Goal: Information Seeking & Learning: Learn about a topic

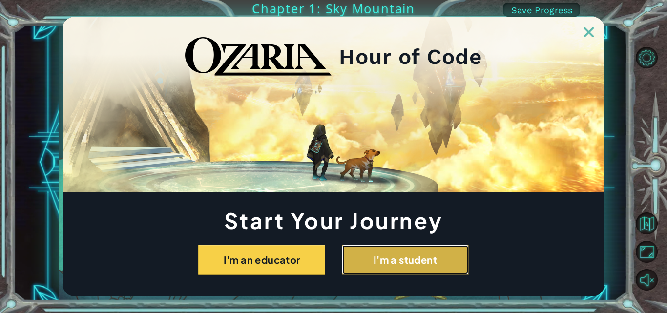
click at [415, 263] on button "I'm a student" at bounding box center [405, 260] width 127 height 30
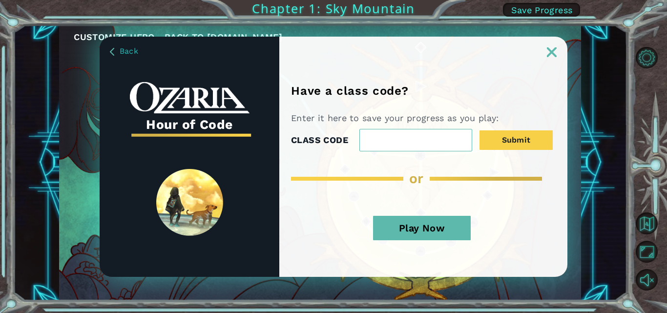
click at [390, 136] on input "CLASS CODE" at bounding box center [415, 140] width 113 height 22
click at [555, 53] on img at bounding box center [552, 52] width 10 height 10
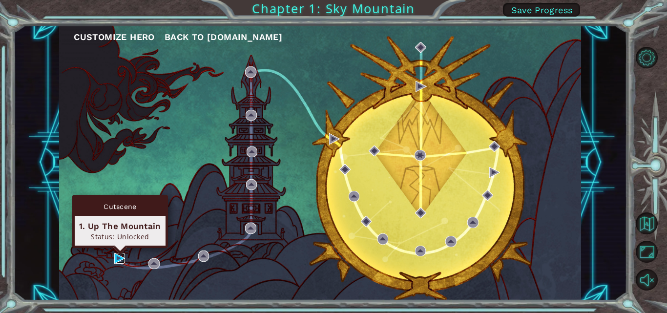
click at [119, 255] on img at bounding box center [119, 258] width 11 height 11
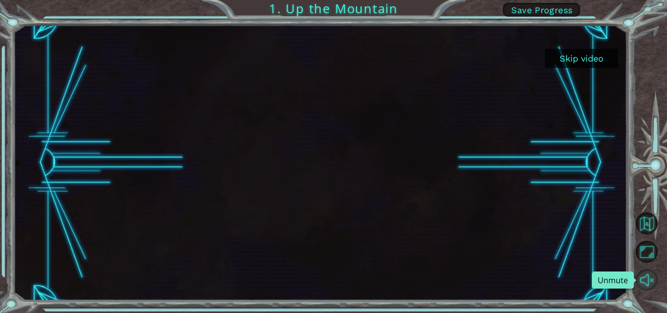
click at [643, 277] on button "Unmute" at bounding box center [647, 280] width 22 height 22
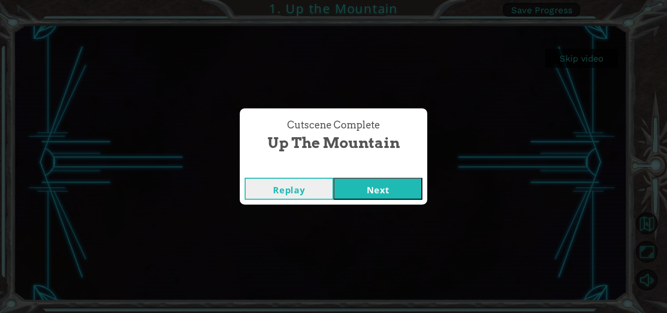
click at [363, 181] on button "Next" at bounding box center [377, 189] width 89 height 22
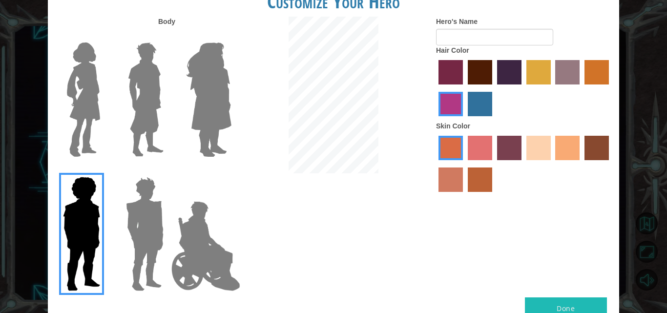
click at [485, 66] on label "maroon hair color" at bounding box center [480, 72] width 24 height 24
click at [464, 88] on input "maroon hair color" at bounding box center [464, 88] width 0 height 0
click at [485, 182] on label "smoke tree skin color" at bounding box center [480, 179] width 24 height 24
click at [464, 195] on input "smoke tree skin color" at bounding box center [464, 195] width 0 height 0
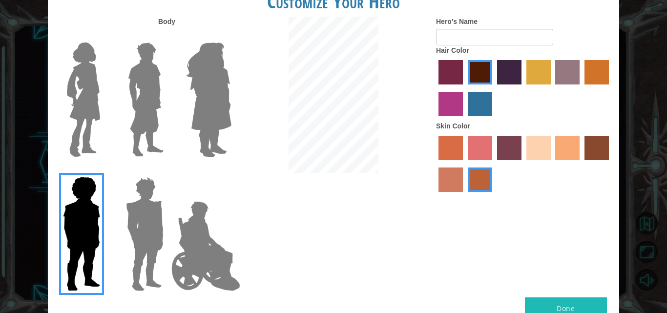
click at [83, 89] on img at bounding box center [83, 100] width 41 height 122
click at [104, 36] on input "Hero Connie" at bounding box center [104, 36] width 0 height 0
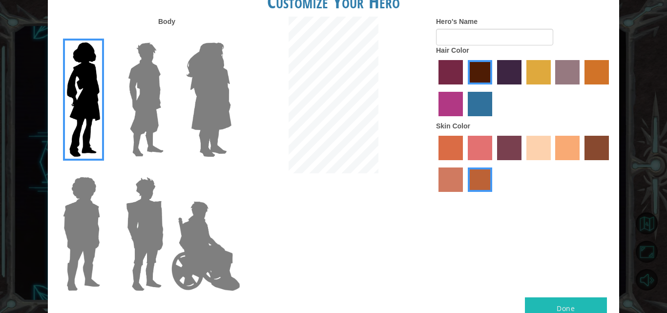
click at [153, 99] on img at bounding box center [145, 100] width 43 height 122
click at [167, 36] on input "Hero Lars" at bounding box center [167, 36] width 0 height 0
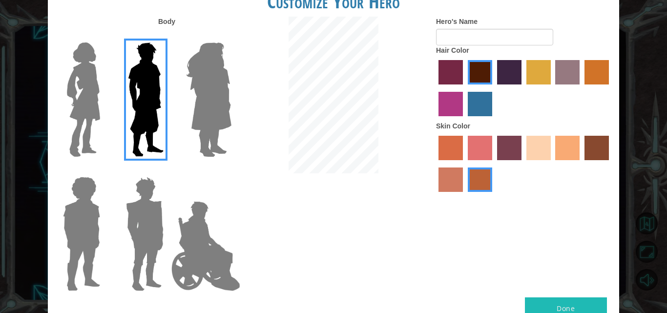
click at [209, 93] on img at bounding box center [208, 100] width 53 height 122
click at [231, 36] on input "Hero Amethyst" at bounding box center [231, 36] width 0 height 0
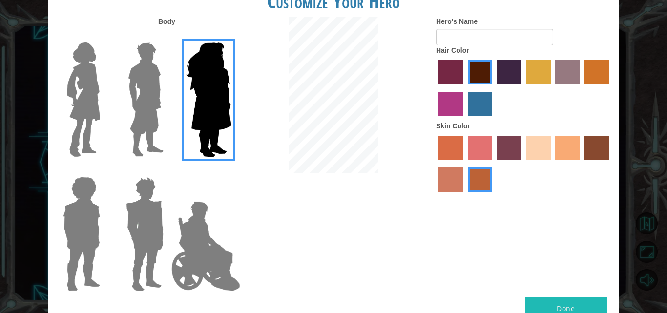
click at [84, 210] on img at bounding box center [81, 234] width 45 height 122
click at [104, 170] on input "Hero Steven" at bounding box center [104, 170] width 0 height 0
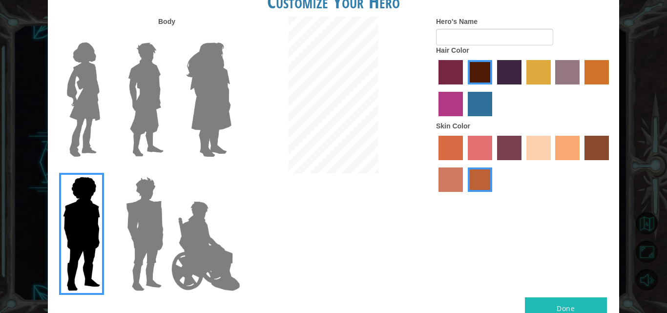
click at [135, 208] on img at bounding box center [144, 234] width 45 height 122
click at [167, 170] on input "Hero Garnet" at bounding box center [167, 170] width 0 height 0
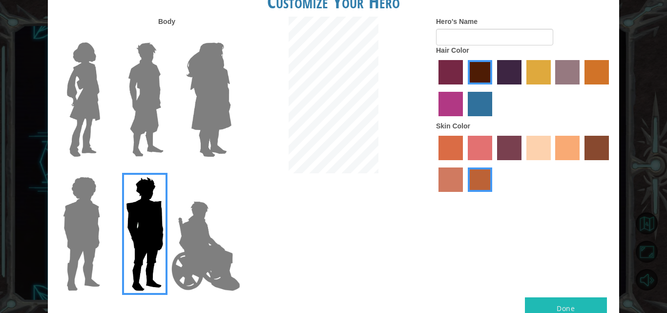
click at [192, 222] on img at bounding box center [205, 246] width 77 height 98
click at [231, 170] on input "Hero Jamie" at bounding box center [231, 170] width 0 height 0
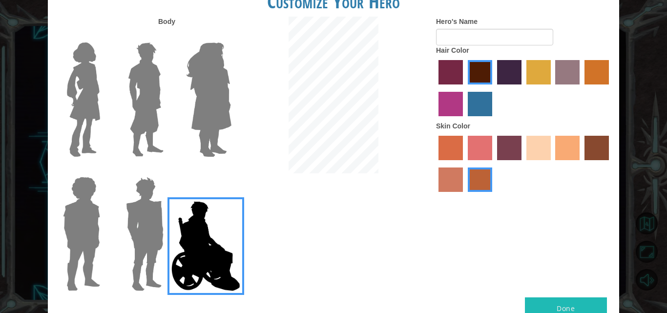
click at [86, 98] on img at bounding box center [83, 100] width 41 height 122
click at [104, 36] on input "Hero Connie" at bounding box center [104, 36] width 0 height 0
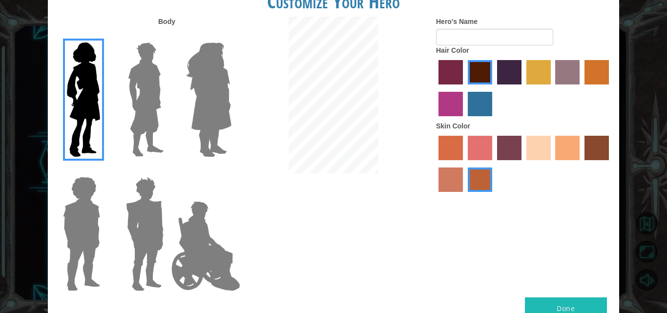
click at [554, 308] on button "Done" at bounding box center [566, 308] width 82 height 22
click at [470, 45] on div "Hair Color" at bounding box center [524, 83] width 176 height 76
click at [469, 41] on input "Hero's Name" at bounding box center [494, 37] width 117 height 17
type input "[PERSON_NAME]"
click at [542, 302] on button "Done" at bounding box center [566, 308] width 82 height 22
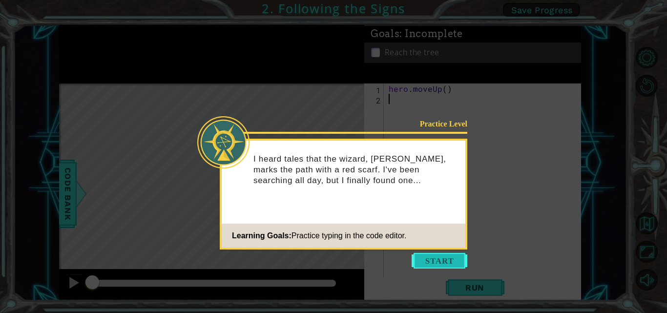
click at [454, 255] on button "Start" at bounding box center [440, 261] width 56 height 16
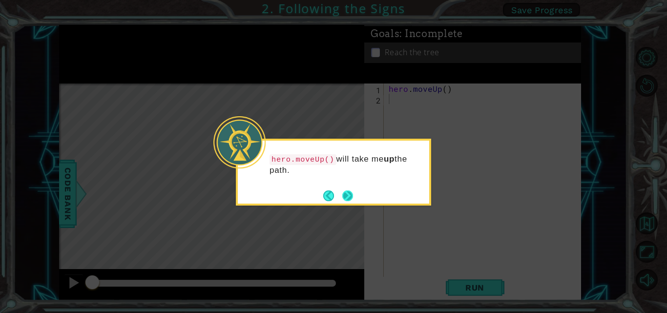
click at [347, 194] on button "Next" at bounding box center [347, 195] width 11 height 11
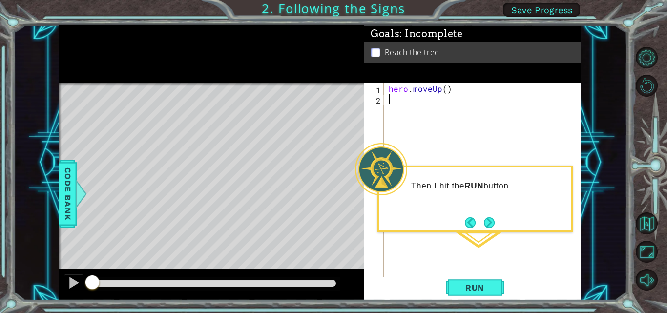
type textarea "h"
click at [415, 109] on div "h ero.moveUp press enter" at bounding box center [474, 122] width 185 height 35
click at [485, 290] on span "Run" at bounding box center [474, 288] width 39 height 10
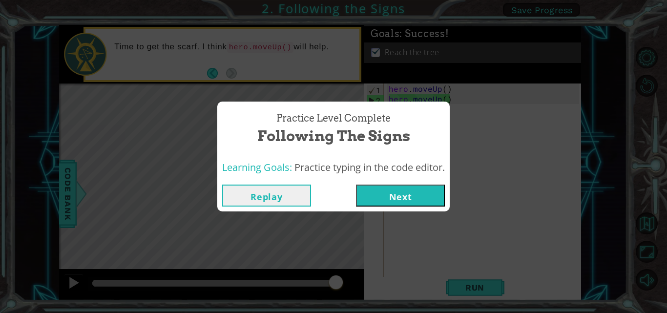
click at [419, 203] on button "Next" at bounding box center [400, 196] width 89 height 22
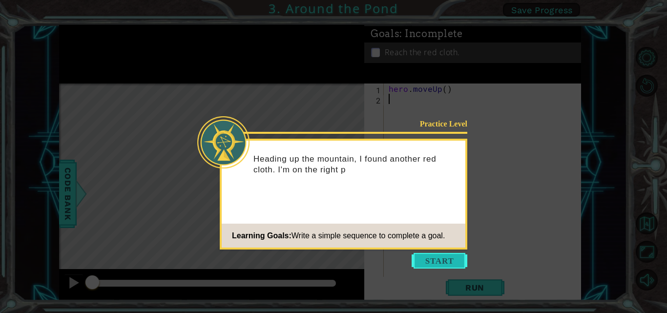
click at [426, 259] on button "Start" at bounding box center [440, 261] width 56 height 16
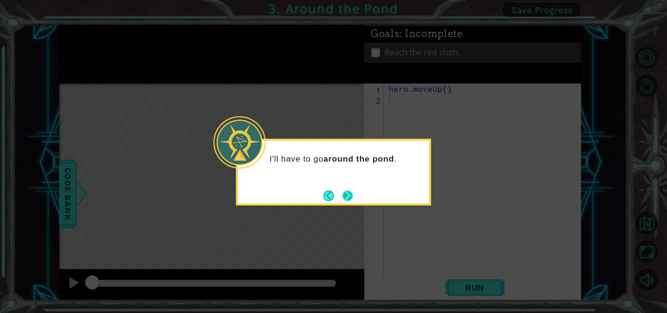
click at [353, 196] on button "Next" at bounding box center [347, 195] width 11 height 11
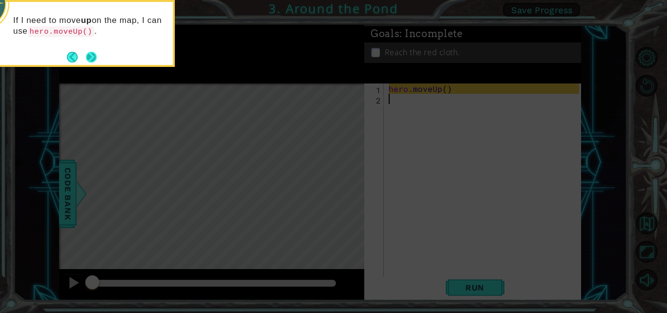
click at [87, 59] on button "Next" at bounding box center [91, 57] width 11 height 11
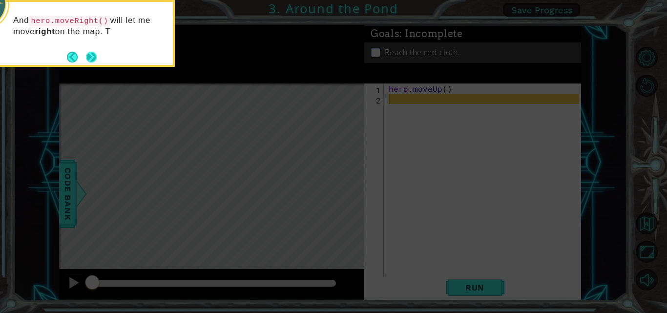
click at [90, 53] on button "Next" at bounding box center [91, 57] width 11 height 11
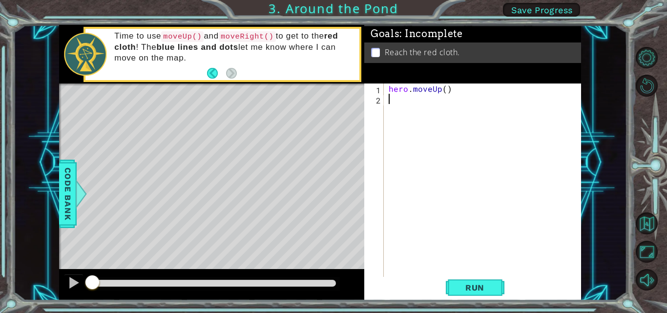
type textarea "h"
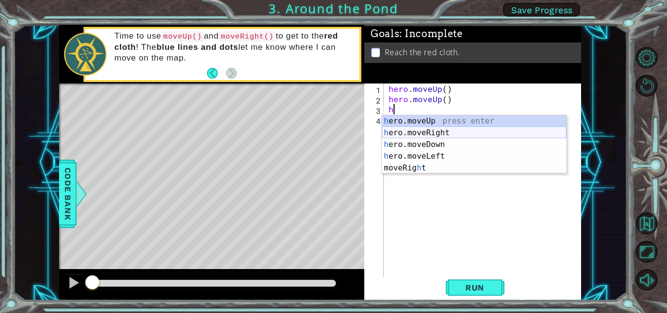
click at [442, 135] on div "h ero.moveUp press enter h ero.moveRight press enter h ero.moveDown press enter…" at bounding box center [474, 156] width 185 height 82
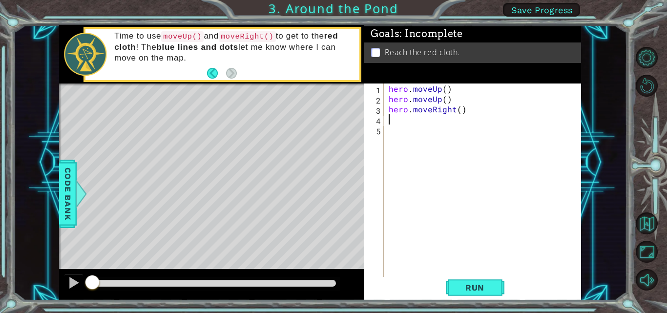
type textarea "h"
click at [472, 290] on span "Run" at bounding box center [474, 288] width 39 height 10
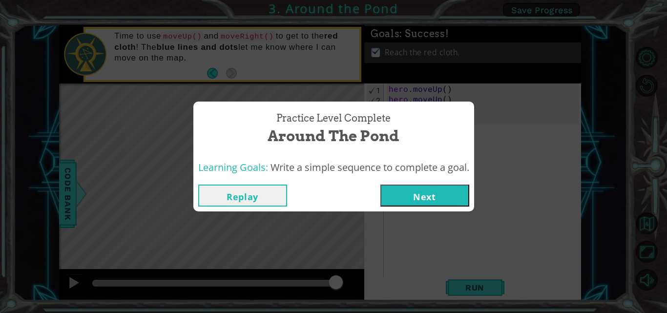
click at [408, 202] on button "Next" at bounding box center [424, 196] width 89 height 22
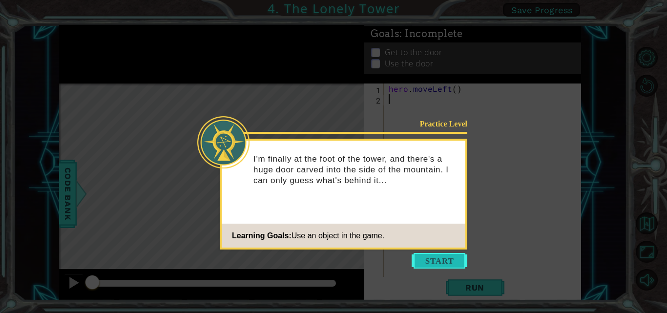
click at [424, 255] on button "Start" at bounding box center [440, 261] width 56 height 16
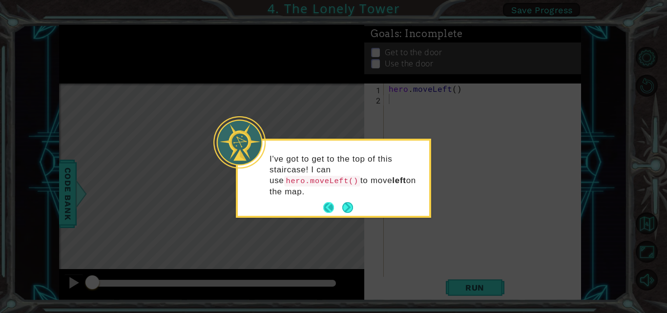
click at [330, 202] on button "Back" at bounding box center [332, 207] width 19 height 11
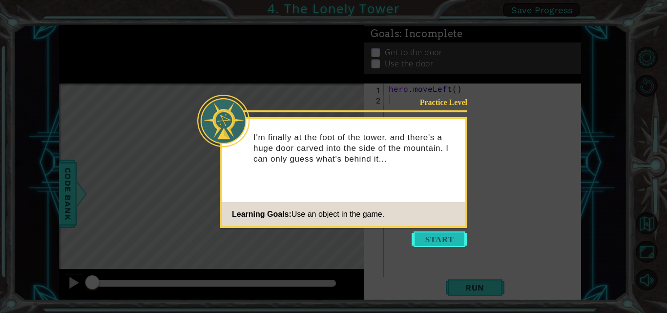
click at [438, 240] on button "Start" at bounding box center [440, 239] width 56 height 16
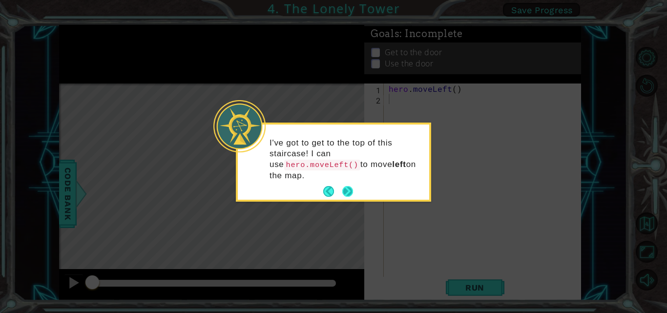
click at [344, 186] on button "Next" at bounding box center [347, 191] width 11 height 11
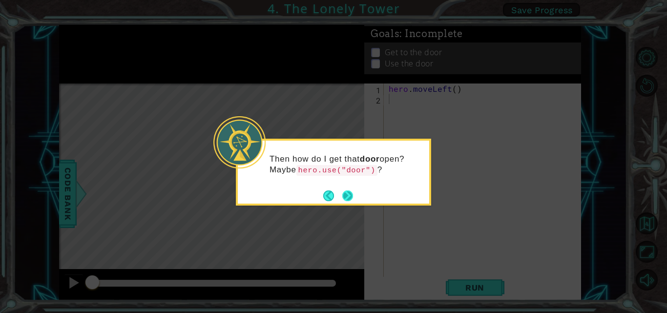
click at [352, 199] on button "Next" at bounding box center [347, 195] width 11 height 11
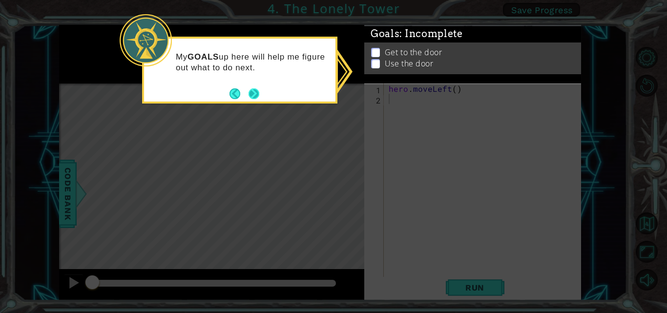
click at [254, 98] on button "Next" at bounding box center [253, 93] width 11 height 11
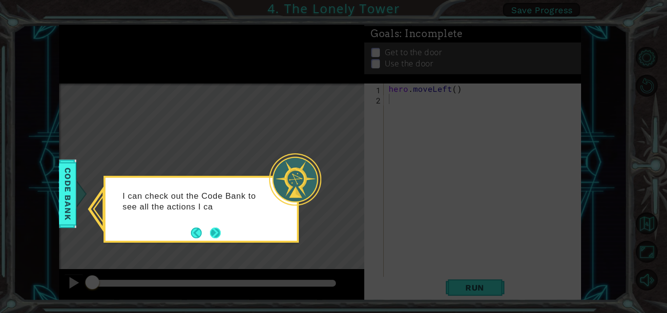
click at [213, 233] on button "Next" at bounding box center [215, 233] width 11 height 11
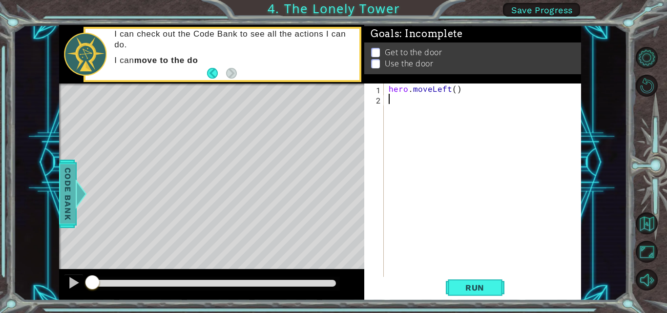
click at [77, 193] on div at bounding box center [81, 193] width 12 height 29
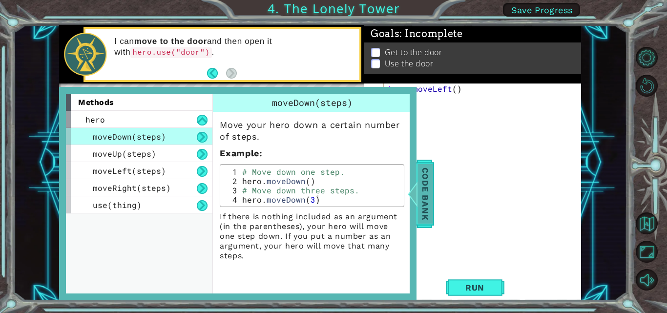
click at [414, 200] on div at bounding box center [413, 193] width 12 height 29
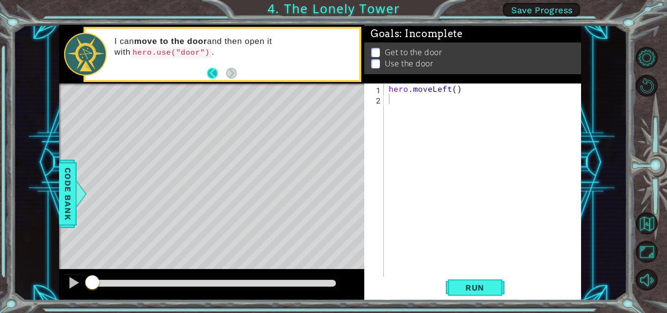
click at [213, 72] on button "Back" at bounding box center [216, 73] width 19 height 11
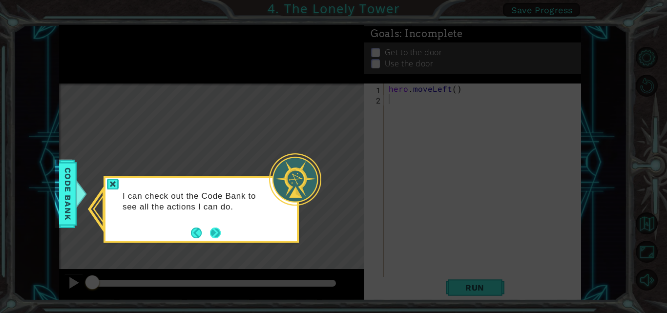
click at [219, 238] on button "Next" at bounding box center [214, 232] width 11 height 11
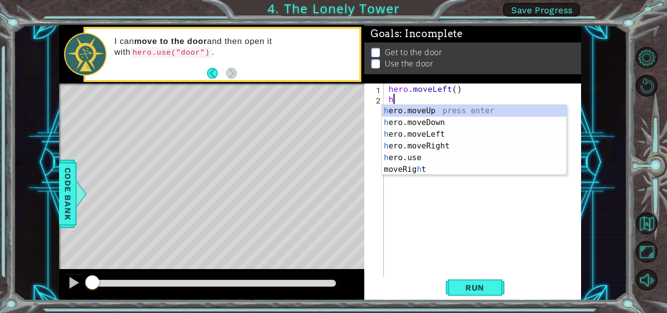
type textarea "h"
click at [437, 141] on div "h ero.moveUp press enter h ero.moveDown press enter h ero.moveLeft press enter …" at bounding box center [474, 152] width 185 height 94
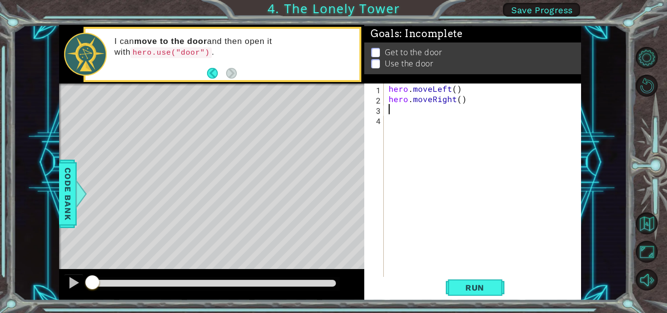
click at [408, 108] on div "hero . moveLeft ( ) hero . moveRight ( )" at bounding box center [485, 190] width 197 height 215
click at [451, 105] on div "hero . moveLeft ( ) hero . moveRight ( )" at bounding box center [485, 190] width 197 height 215
click at [450, 103] on div "hero . moveLeft ( ) hero . moveRight ( )" at bounding box center [485, 190] width 197 height 215
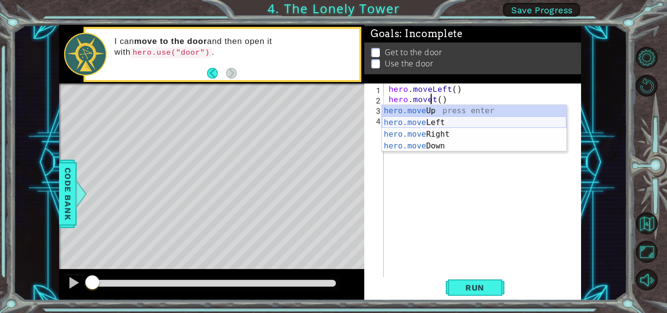
click at [447, 120] on div "hero.move Up press enter hero.move Left press enter hero.move Right press enter…" at bounding box center [474, 140] width 185 height 70
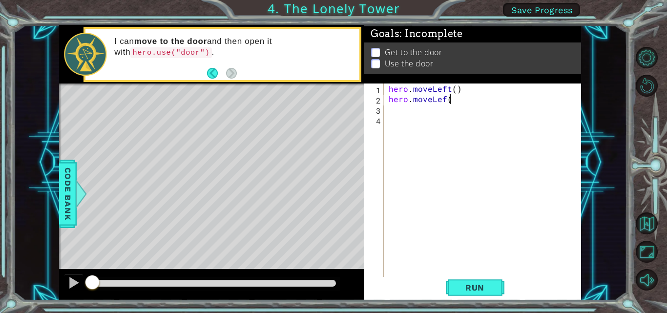
scroll to position [0, 3]
click at [445, 101] on div "hero . moveLeft ( ) hero . moveLef ( )" at bounding box center [485, 190] width 197 height 215
type textarea "hero.moveLeft()"
click at [379, 67] on div "Get to the door Use the door" at bounding box center [472, 58] width 217 height 32
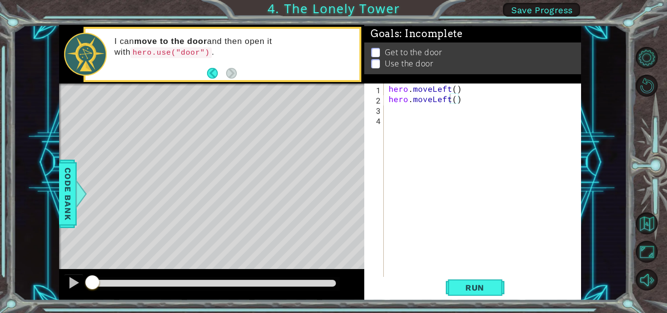
click at [398, 112] on div "hero . moveLeft ( ) hero . moveLeft ( )" at bounding box center [485, 190] width 197 height 215
type textarea "h"
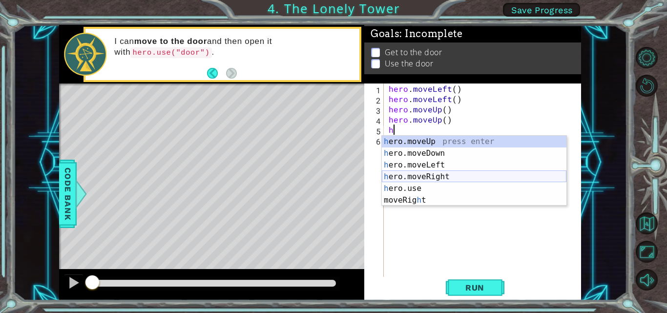
click at [434, 176] on div "h ero.moveUp press enter h ero.moveDown press enter h ero.moveLeft press enter …" at bounding box center [474, 183] width 185 height 94
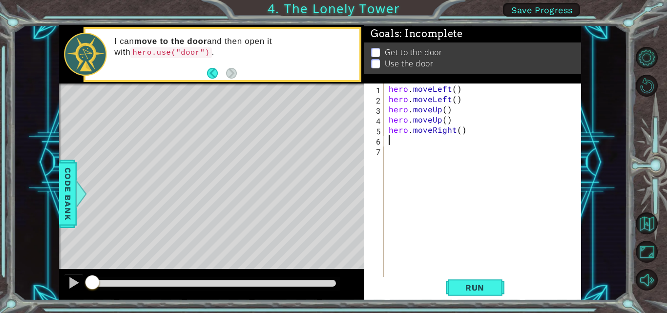
type textarea "h"
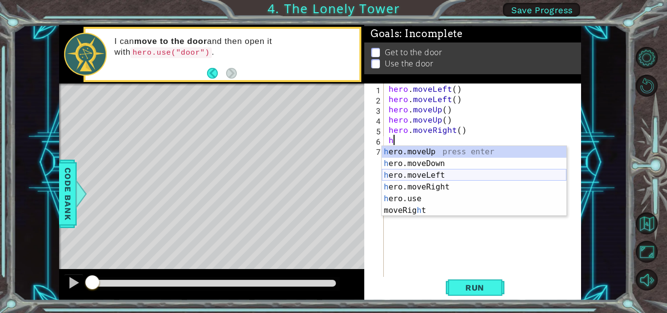
click at [422, 189] on div "h ero.moveUp press enter h ero.moveDown press enter h ero.moveLeft press enter …" at bounding box center [474, 193] width 185 height 94
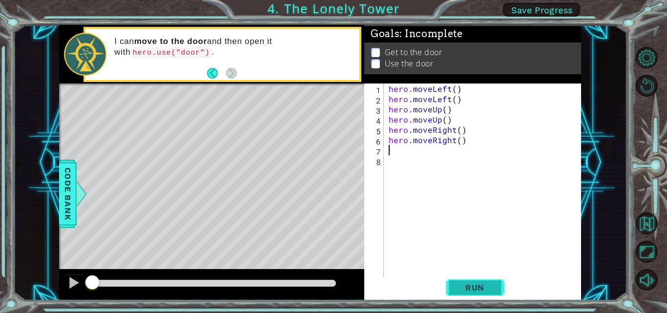
click at [492, 289] on span "Run" at bounding box center [474, 288] width 39 height 10
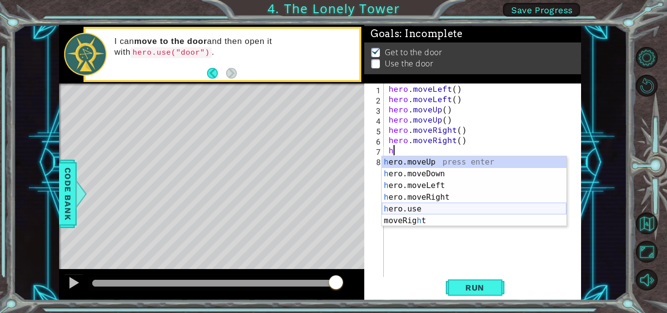
click at [434, 209] on div "h ero.moveUp press enter h ero.moveDown press enter h ero.moveLeft press enter …" at bounding box center [474, 203] width 185 height 94
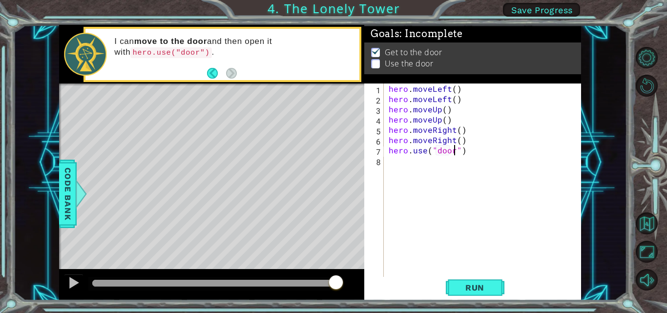
scroll to position [0, 4]
type textarea "hero.use("door")"
click at [466, 289] on span "Run" at bounding box center [474, 288] width 39 height 10
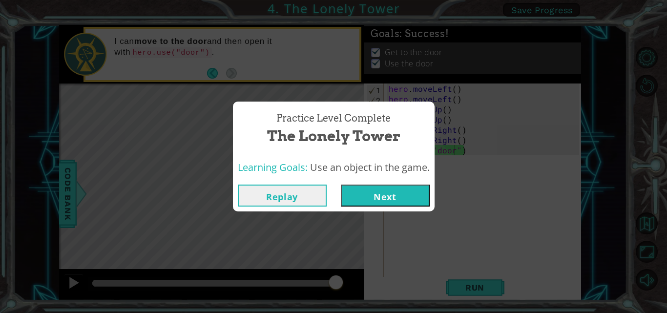
click at [388, 195] on button "Next" at bounding box center [385, 196] width 89 height 22
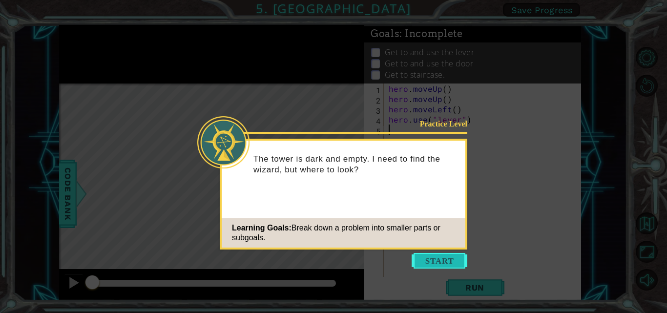
click at [441, 259] on button "Start" at bounding box center [440, 261] width 56 height 16
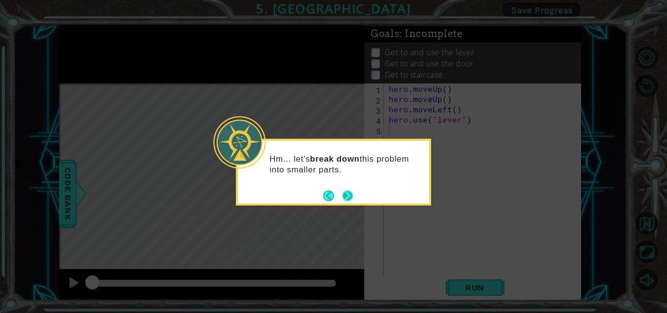
click at [353, 199] on button "Next" at bounding box center [347, 195] width 11 height 11
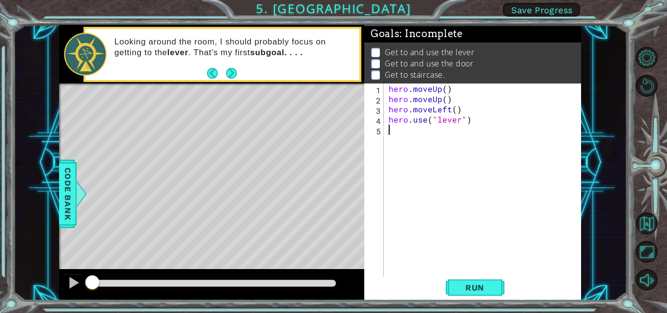
type textarea "h"
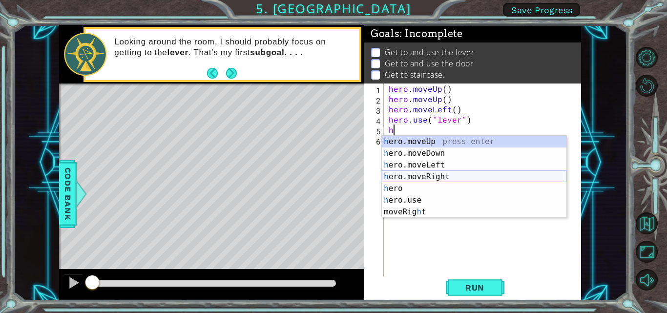
click at [436, 176] on div "h ero.moveUp press enter h ero.moveDown press enter h ero.moveLeft press enter …" at bounding box center [474, 188] width 185 height 105
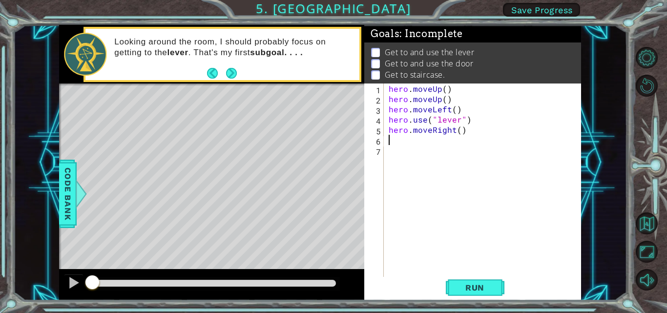
type textarea "h"
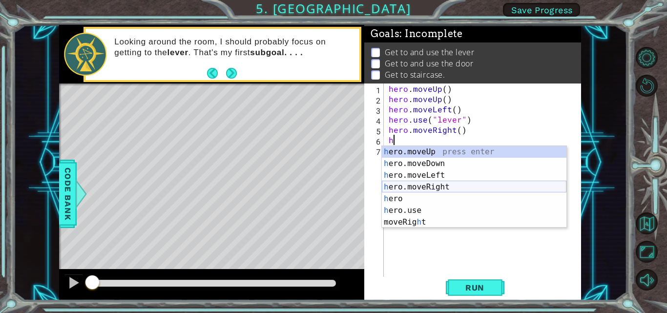
click at [419, 188] on div "h ero.moveUp press enter h ero.moveDown press enter h ero.moveLeft press enter …" at bounding box center [474, 198] width 185 height 105
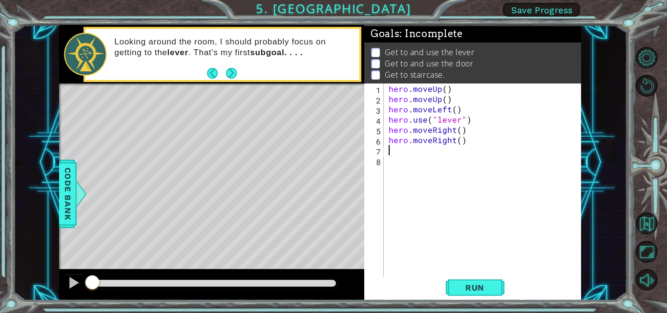
type textarea "h"
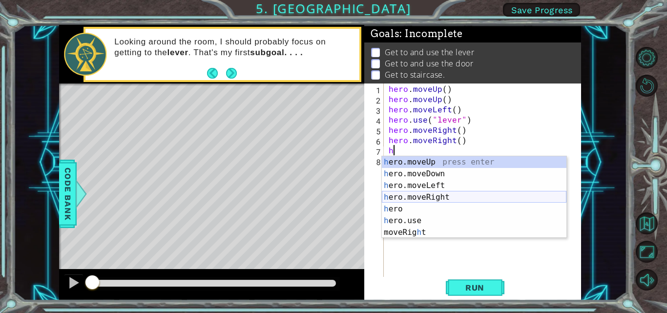
click at [414, 199] on div "h ero.moveUp press enter h ero.moveDown press enter h ero.moveLeft press enter …" at bounding box center [474, 208] width 185 height 105
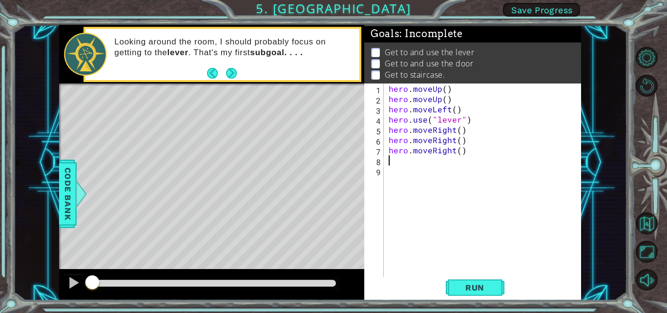
type textarea "h"
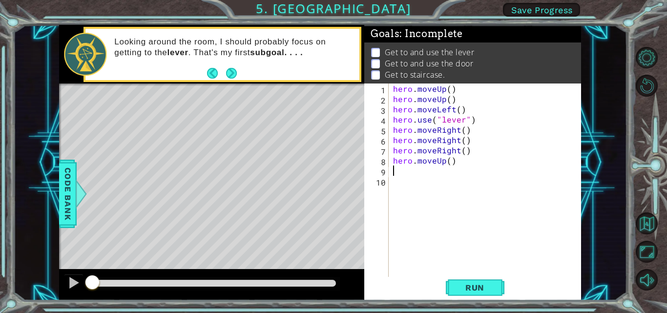
type textarea "h"
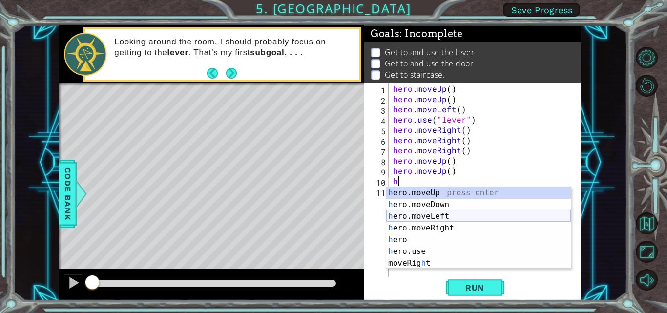
click at [430, 218] on div "h ero.moveUp press enter h ero.moveDown press enter h ero.moveLeft press enter …" at bounding box center [478, 239] width 185 height 105
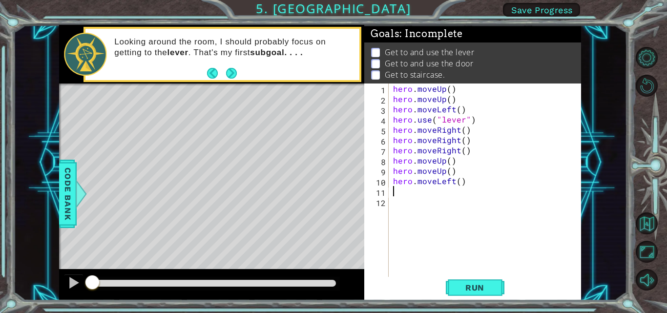
click at [458, 183] on div "hero . moveUp ( ) hero . moveUp ( ) hero . moveLeft ( ) hero . use ( "lever" ) …" at bounding box center [487, 190] width 193 height 215
type textarea "hero.moveLeft(3)"
click at [457, 292] on span "Run" at bounding box center [474, 288] width 39 height 10
click at [457, 294] on button "Run" at bounding box center [475, 287] width 59 height 21
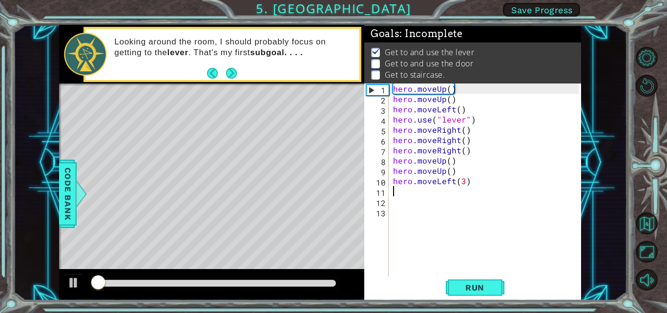
scroll to position [7, 0]
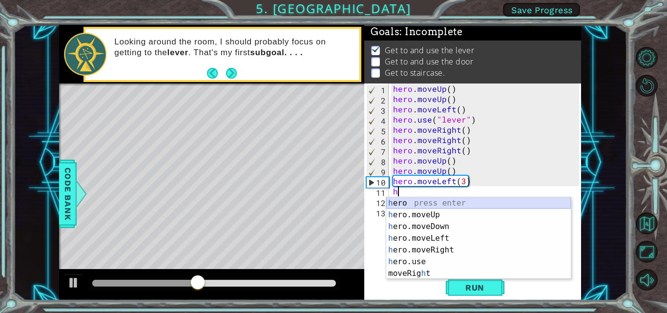
click at [426, 205] on div "h ero press enter h ero.moveUp press enter h ero.moveDown press enter h ero.mov…" at bounding box center [478, 249] width 185 height 105
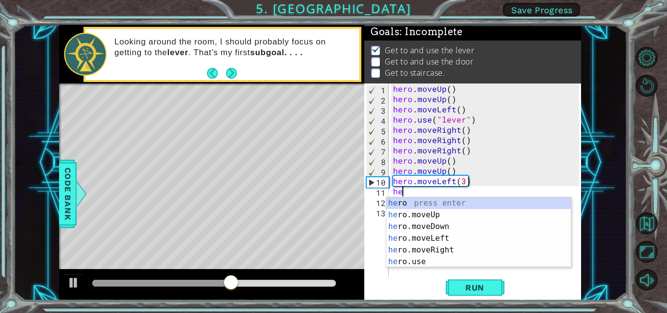
type textarea "h"
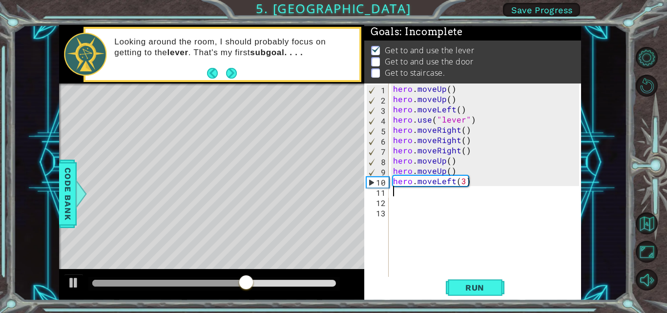
type textarea "h"
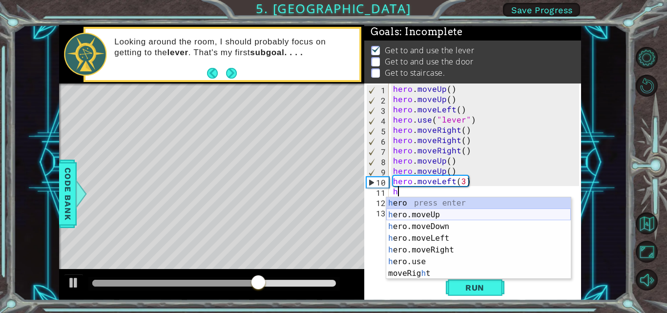
click at [422, 215] on div "h ero press enter h ero.moveUp press enter h ero.moveDown press enter h ero.mov…" at bounding box center [478, 249] width 185 height 105
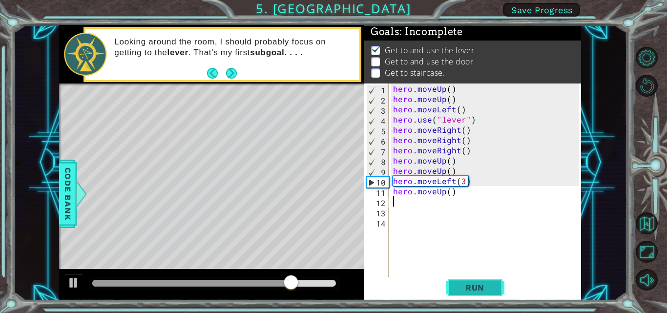
click at [462, 283] on span "Run" at bounding box center [474, 288] width 39 height 10
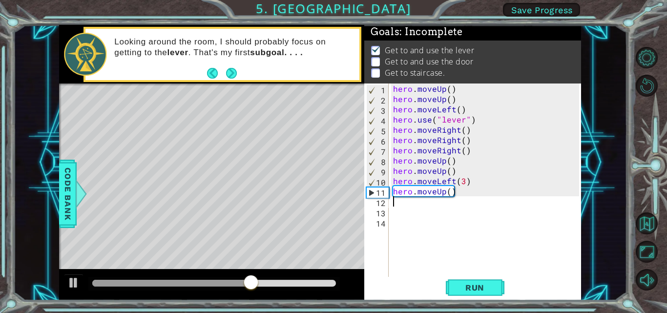
click at [457, 161] on div "hero . moveUp ( ) hero . moveUp ( ) hero . moveLeft ( ) hero . use ( "lever" ) …" at bounding box center [487, 190] width 193 height 215
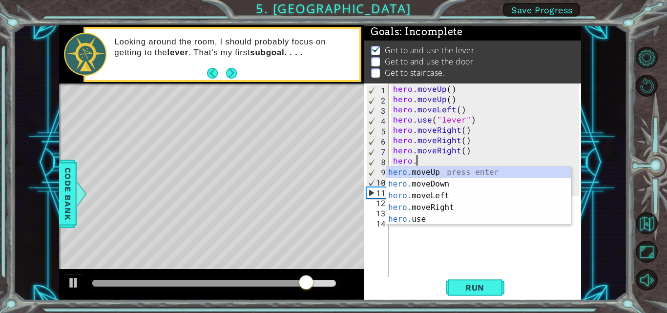
click at [412, 222] on div "hero. moveUp press enter hero. moveDown press enter hero. moveLeft press enter …" at bounding box center [478, 207] width 185 height 82
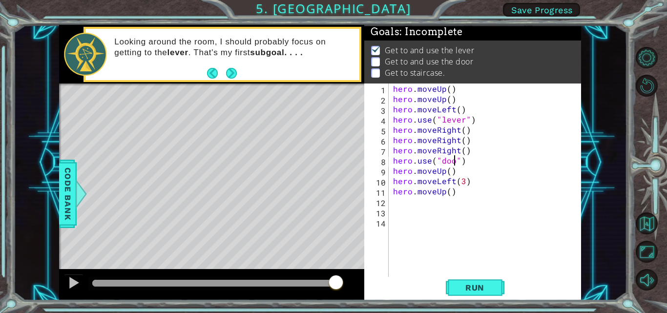
scroll to position [0, 4]
click at [450, 173] on div "hero . moveUp ( ) hero . moveUp ( ) hero . moveLeft ( ) hero . use ( "lever" ) …" at bounding box center [487, 190] width 193 height 215
click at [450, 193] on div "hero . moveUp ( ) hero . moveUp ( ) hero . moveLeft ( ) hero . use ( "lever" ) …" at bounding box center [487, 190] width 193 height 215
type textarea "hero.moveUp(1)"
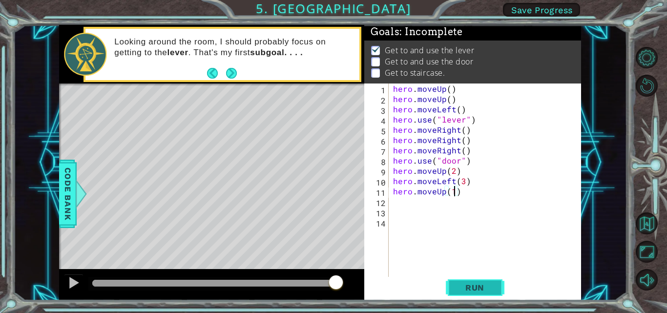
click at [469, 287] on span "Run" at bounding box center [474, 288] width 39 height 10
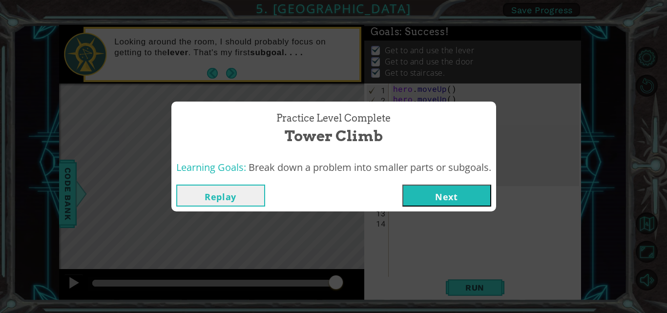
click at [461, 198] on button "Next" at bounding box center [446, 196] width 89 height 22
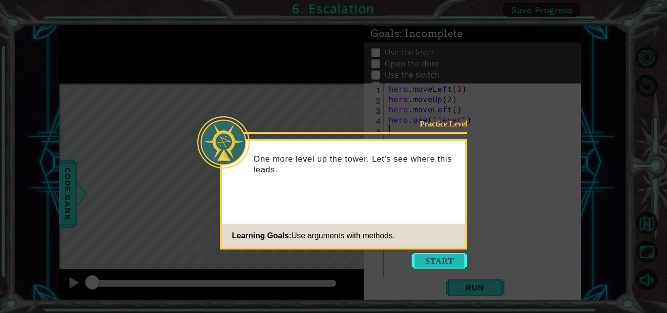
click at [446, 257] on button "Start" at bounding box center [440, 261] width 56 height 16
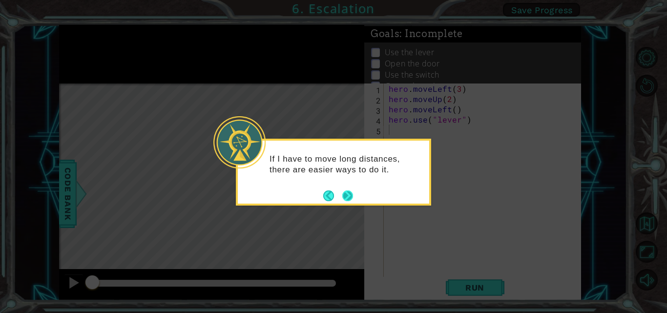
click at [346, 194] on button "Next" at bounding box center [347, 195] width 11 height 11
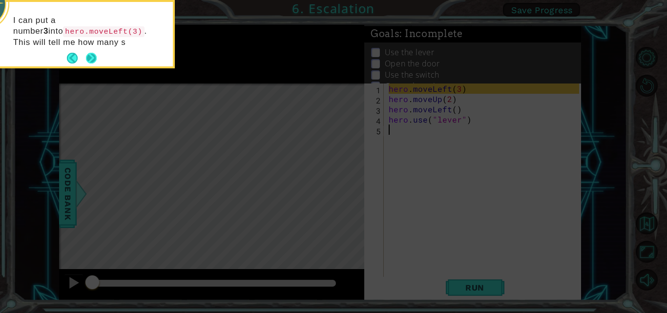
click at [92, 58] on button "Next" at bounding box center [91, 58] width 11 height 11
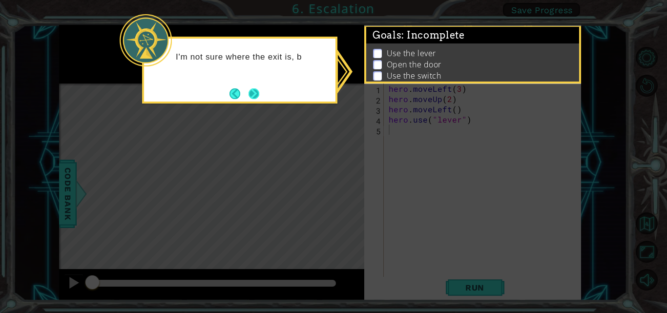
click at [255, 96] on button "Next" at bounding box center [253, 93] width 11 height 11
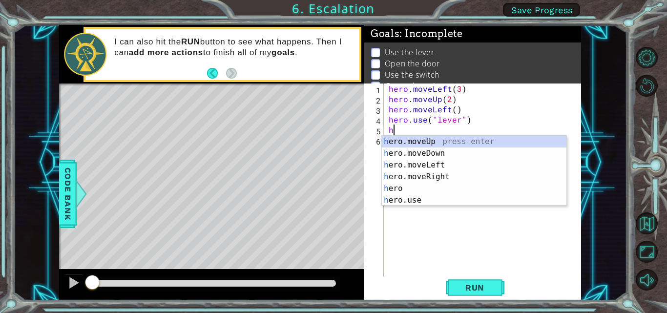
click at [433, 167] on div "h ero.moveUp press enter h ero.moveDown press enter h ero.moveLeft press enter …" at bounding box center [474, 183] width 185 height 94
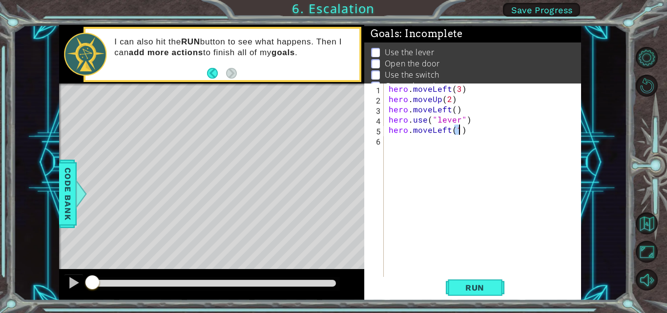
type textarea "hero.moveLeft(1)"
click at [396, 143] on div "hero . moveLeft ( 3 ) hero . moveUp ( 2 ) hero . moveLeft ( ) hero . use ( "lev…" at bounding box center [485, 190] width 197 height 215
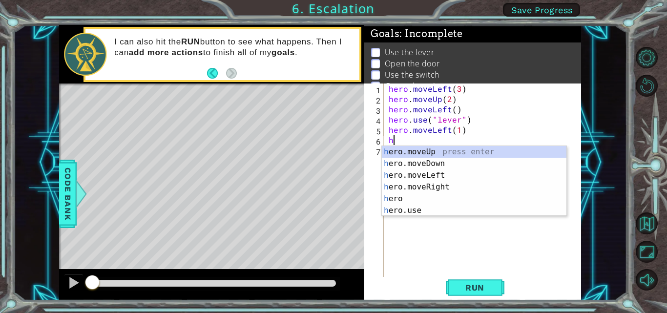
click at [416, 214] on div "h ero.moveUp press enter h ero.moveDown press enter h ero.moveLeft press enter …" at bounding box center [474, 193] width 185 height 94
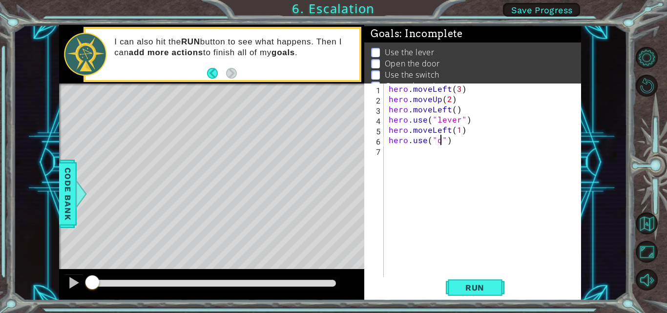
scroll to position [0, 3]
type textarea "hero.use("door")"
click at [389, 152] on div "hero . moveLeft ( 3 ) hero . moveUp ( 2 ) hero . moveLeft ( ) hero . use ( "lev…" at bounding box center [485, 190] width 197 height 215
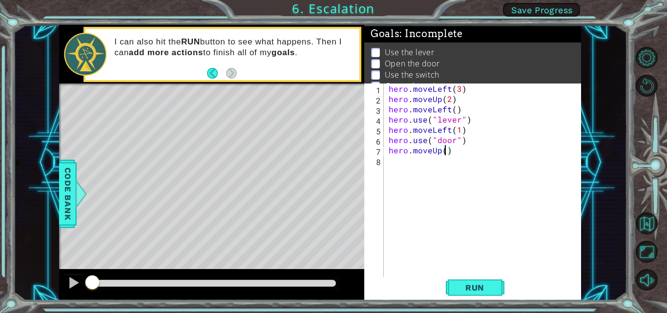
type textarea "hero.moveUp(2)"
click at [395, 165] on div "hero . moveLeft ( 3 ) hero . moveUp ( 2 ) hero . moveLeft ( ) hero . use ( "lev…" at bounding box center [485, 190] width 197 height 215
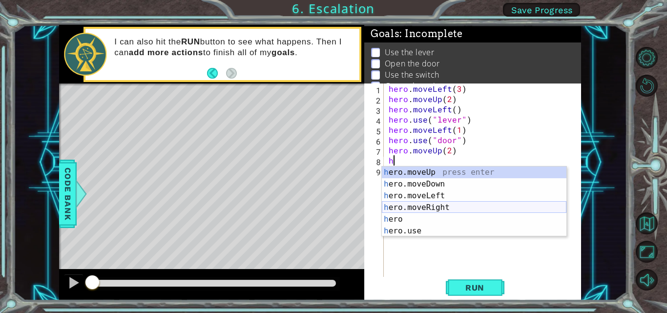
click at [427, 206] on div "h ero.moveUp press enter h ero.moveDown press enter h ero.moveLeft press enter …" at bounding box center [474, 213] width 185 height 94
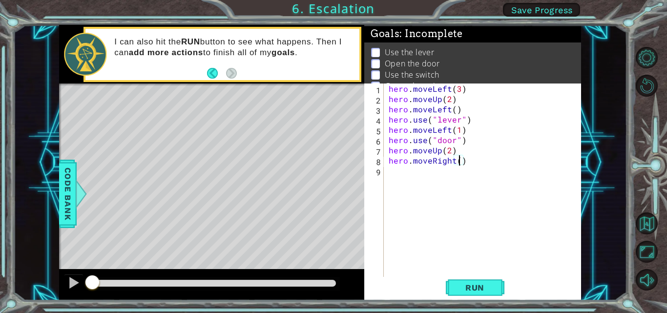
type textarea "hero.moveRight(2)"
click at [398, 173] on div "hero . moveLeft ( 3 ) hero . moveUp ( 2 ) hero . moveLeft ( ) hero . use ( "lev…" at bounding box center [485, 190] width 197 height 215
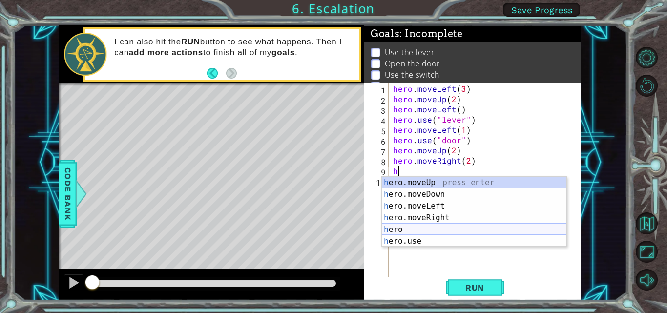
click at [411, 240] on div "h ero.moveUp press enter h ero.moveDown press enter h ero.moveLeft press enter …" at bounding box center [474, 224] width 185 height 94
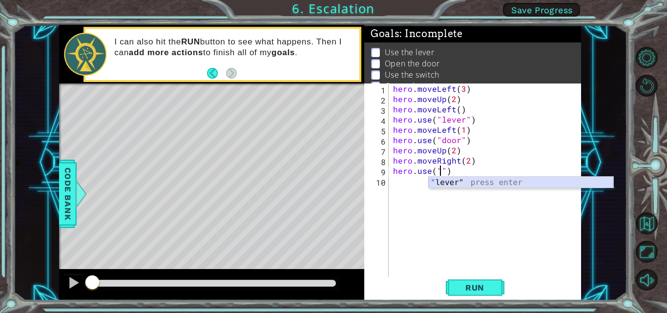
type textarea "hero.use("lever")"
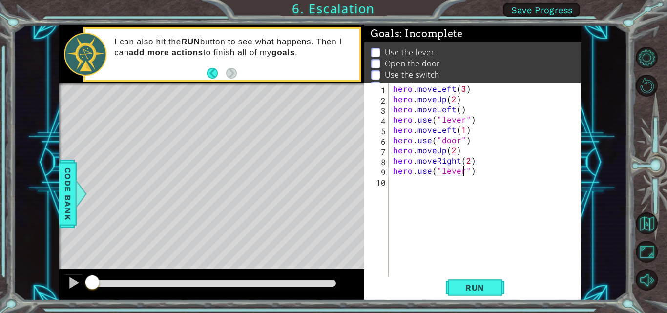
click at [397, 183] on div "hero . moveLeft ( 3 ) hero . moveUp ( 2 ) hero . moveLeft ( ) hero . use ( "lev…" at bounding box center [487, 190] width 193 height 215
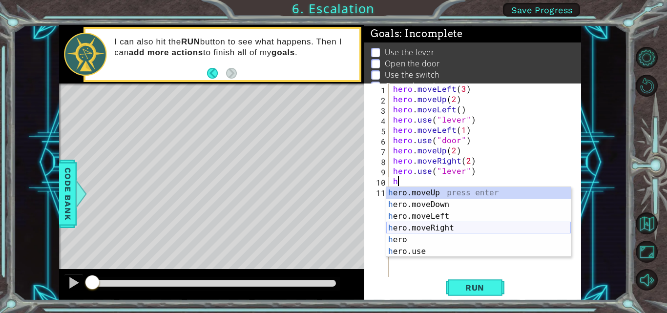
click at [435, 228] on div "h ero.moveUp press enter h ero.moveDown press enter h ero.moveLeft press enter …" at bounding box center [478, 234] width 185 height 94
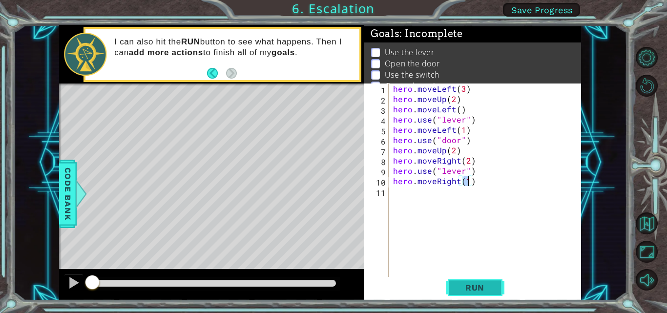
click at [470, 292] on span "Run" at bounding box center [474, 288] width 39 height 10
click at [464, 173] on div "hero . moveLeft ( 3 ) hero . moveUp ( 2 ) hero . moveLeft ( ) hero . use ( "lev…" at bounding box center [487, 190] width 193 height 215
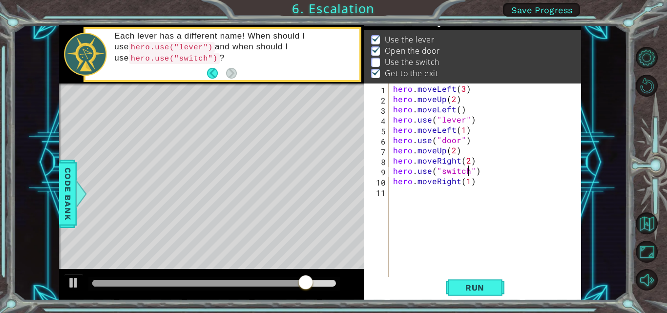
scroll to position [0, 5]
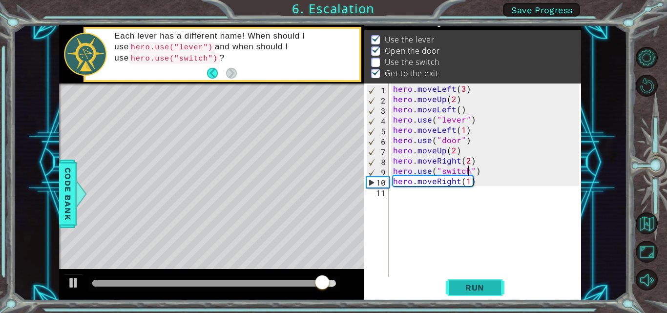
type textarea "hero.use("switch")"
click at [478, 287] on span "Run" at bounding box center [474, 288] width 39 height 10
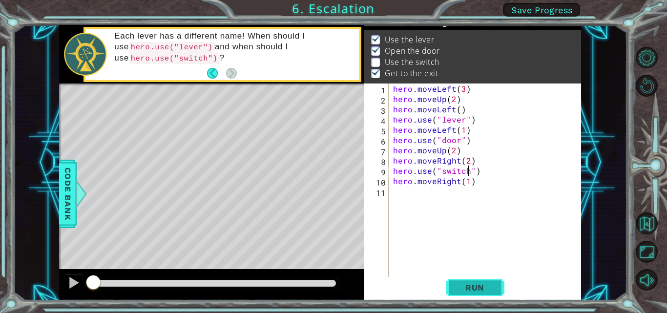
click at [469, 287] on span "Run" at bounding box center [474, 288] width 39 height 10
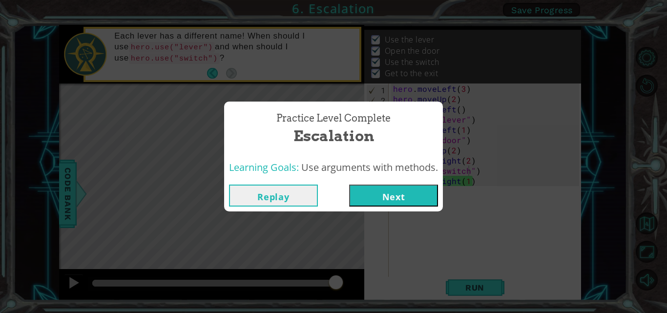
click at [406, 197] on button "Next" at bounding box center [393, 196] width 89 height 22
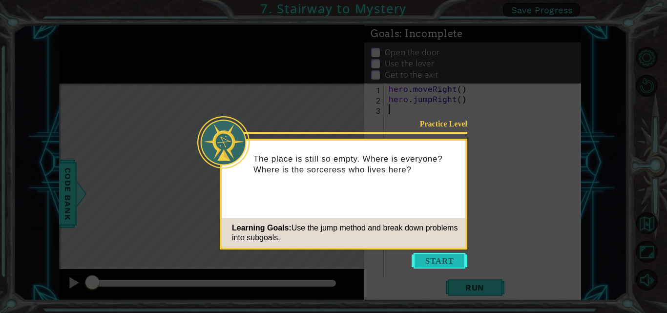
click at [430, 267] on button "Start" at bounding box center [440, 261] width 56 height 16
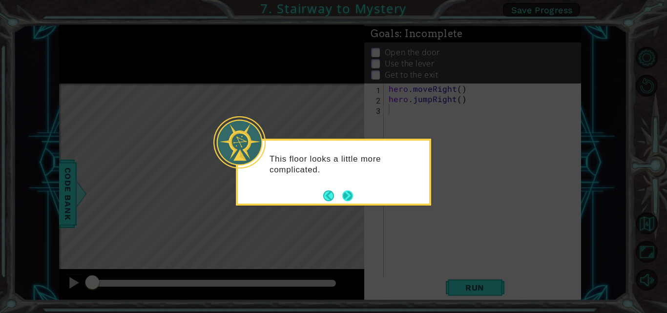
click at [344, 196] on button "Next" at bounding box center [347, 195] width 11 height 11
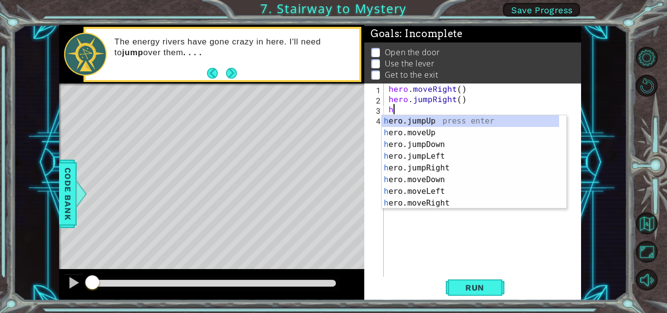
click at [441, 204] on div "h ero.jumpUp press enter h ero.moveUp press enter h ero.jumpDown press enter h …" at bounding box center [470, 173] width 177 height 117
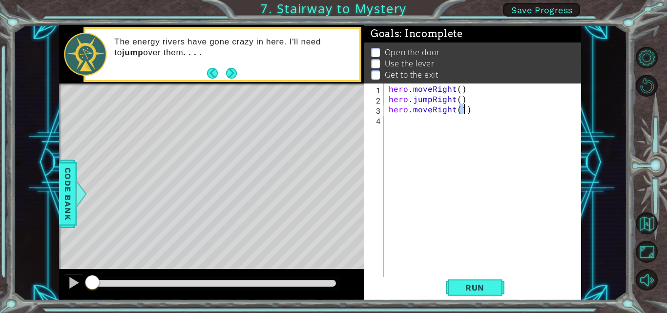
type textarea "hero.moveRight(1)"
click at [412, 121] on div "hero . moveRight ( ) hero . jumpRight ( ) hero . moveRight ( 1 )" at bounding box center [485, 190] width 197 height 215
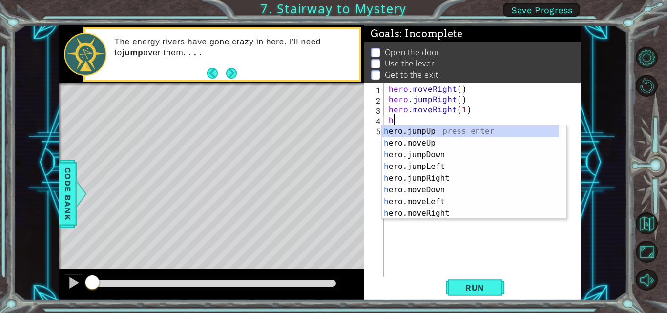
click at [436, 145] on div "h ero.jumpUp press enter h ero.moveUp press enter h ero.jumpDown press enter h …" at bounding box center [470, 183] width 177 height 117
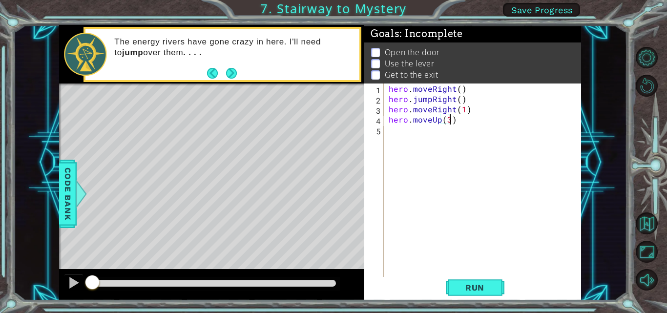
type textarea "hero.moveUp(3)"
click at [389, 144] on div "hero . moveRight ( ) hero . jumpRight ( ) hero . moveRight ( 1 ) hero . moveUp …" at bounding box center [485, 190] width 197 height 215
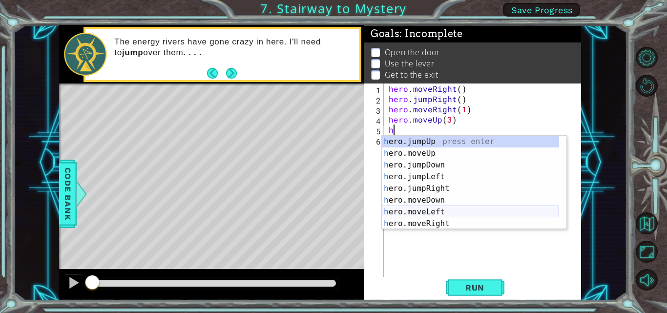
click at [433, 209] on div "h ero.jumpUp press enter h ero.moveUp press enter h ero.jumpDown press enter h …" at bounding box center [470, 194] width 177 height 117
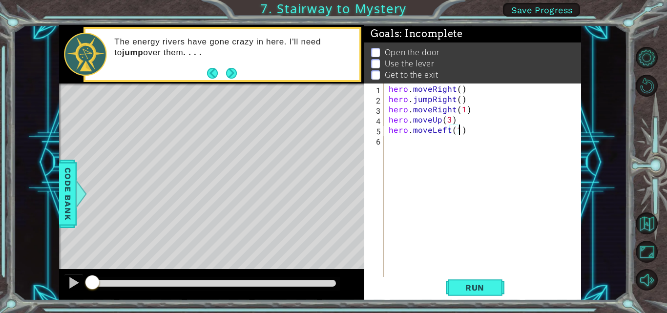
type textarea "hero.moveLeft(1)"
click at [394, 144] on div "hero . moveRight ( ) hero . jumpRight ( ) hero . moveRight ( 1 ) hero . moveUp …" at bounding box center [485, 190] width 197 height 215
type textarea "h"
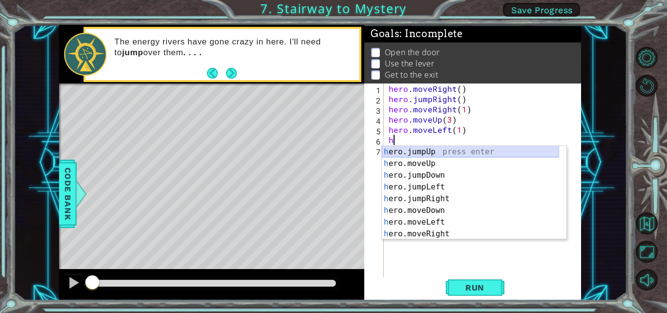
click at [419, 154] on div "h ero.jumpUp press enter h ero.moveUp press enter h ero.jumpDown press enter h …" at bounding box center [470, 204] width 177 height 117
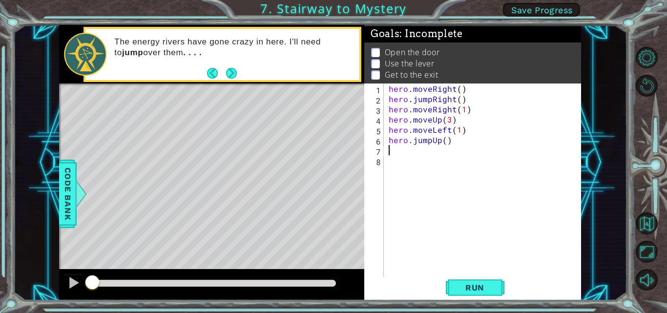
click at [441, 144] on div "hero . moveRight ( ) hero . jumpRight ( ) hero . moveRight ( 1 ) hero . moveUp …" at bounding box center [485, 190] width 197 height 215
type textarea "hero.use("lever")"
click at [394, 154] on div "hero . moveRight ( ) hero . jumpRight ( ) hero . moveRight ( 1 ) hero . moveUp …" at bounding box center [485, 190] width 197 height 215
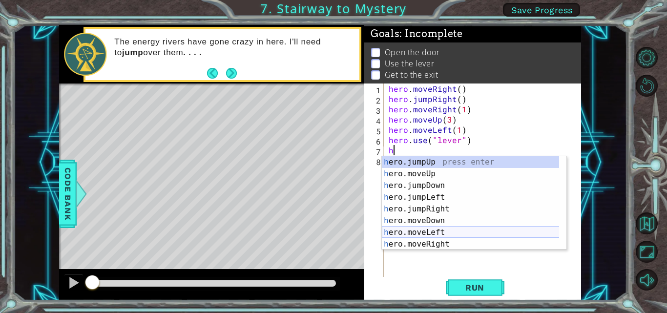
click at [426, 235] on div "h ero.jumpUp press enter h ero.moveUp press enter h ero.jumpDown press enter h …" at bounding box center [474, 214] width 185 height 117
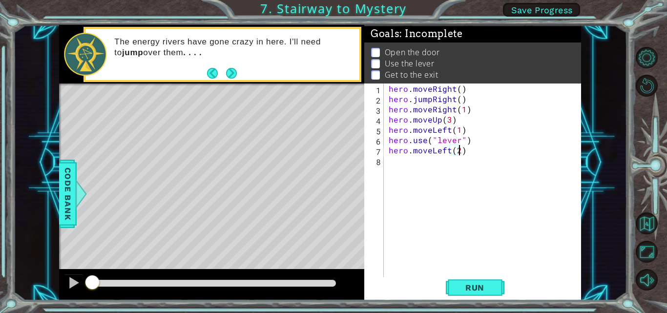
type textarea "hero.moveLeft(2)"
click at [392, 165] on div "hero . moveRight ( ) hero . jumpRight ( ) hero . moveRight ( 1 ) hero . moveUp …" at bounding box center [485, 190] width 197 height 215
type textarea "h"
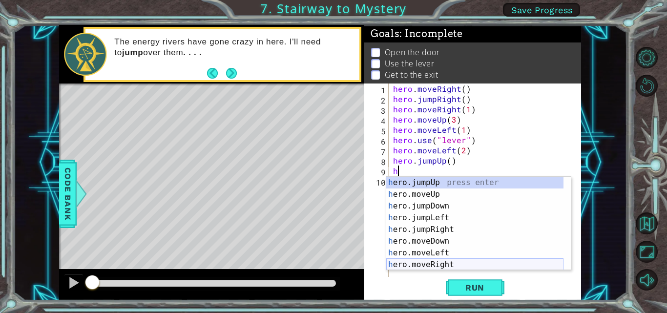
click at [422, 265] on div "h ero.jumpUp press enter h ero.moveUp press enter h ero.jumpDown press enter h …" at bounding box center [474, 235] width 177 height 117
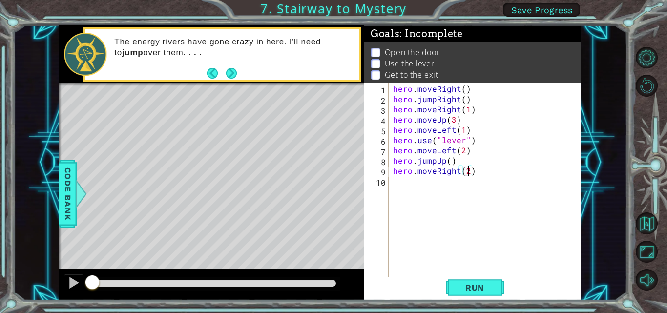
scroll to position [0, 4]
click at [479, 291] on span "Run" at bounding box center [474, 288] width 39 height 10
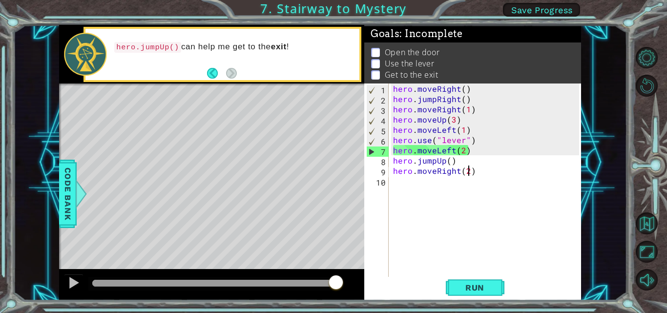
click at [464, 121] on div "hero . moveRight ( ) hero . jumpRight ( ) hero . moveRight ( 1 ) hero . moveUp …" at bounding box center [487, 190] width 193 height 215
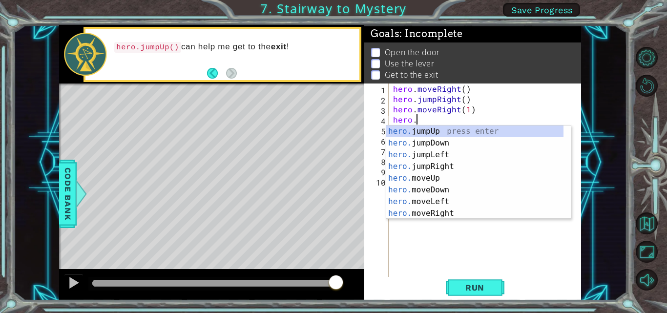
scroll to position [0, 0]
type textarea "he"
click at [423, 131] on div "he ro.jumpUp press enter he ro.jumpDown press enter he ro.jumpLeft press enter …" at bounding box center [474, 183] width 177 height 117
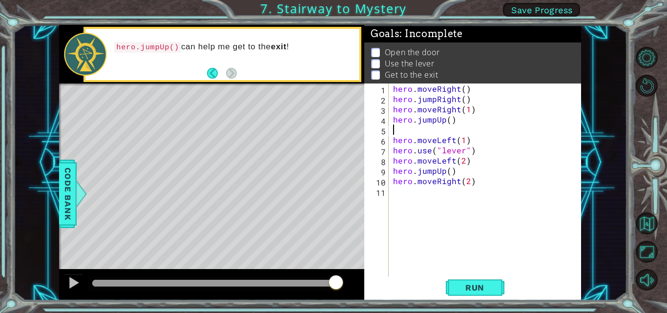
click at [443, 121] on div "hero . moveRight ( ) hero . jumpRight ( ) hero . moveRight ( 1 ) hero . jumpUp …" at bounding box center [487, 190] width 193 height 215
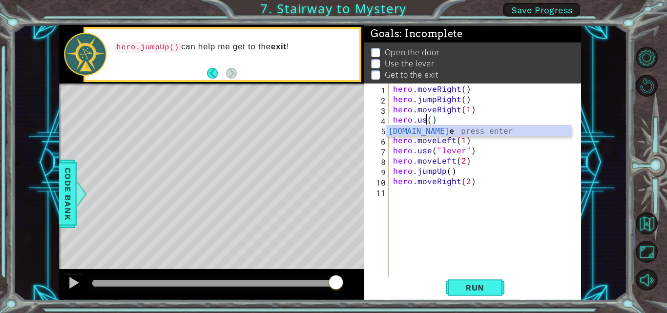
scroll to position [0, 2]
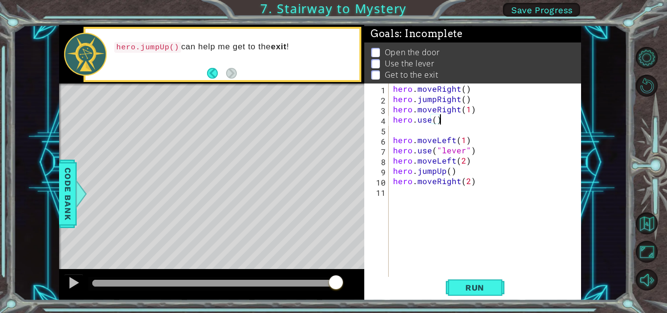
click at [438, 121] on div "hero . moveRight ( ) hero . jumpRight ( ) hero . moveRight ( 1 ) hero . use ( )…" at bounding box center [487, 190] width 193 height 215
click at [435, 120] on div "hero . moveRight ( ) hero . jumpRight ( ) hero . moveRight ( 1 ) hero . use ( )…" at bounding box center [487, 190] width 193 height 215
type textarea "hero.use(door)"
click at [389, 132] on div "hero.use(door) 1 2 3 4 5 6 7 8 9 10 11 hero . moveRight ( ) hero . jumpRight ( …" at bounding box center [471, 180] width 215 height 195
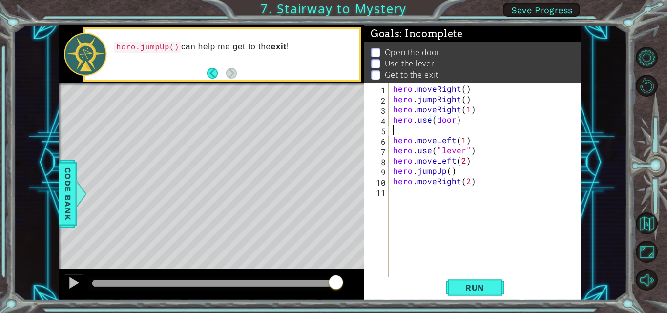
click at [399, 130] on div "hero . moveRight ( ) hero . jumpRight ( ) hero . moveRight ( 1 ) hero . use ( d…" at bounding box center [487, 190] width 193 height 215
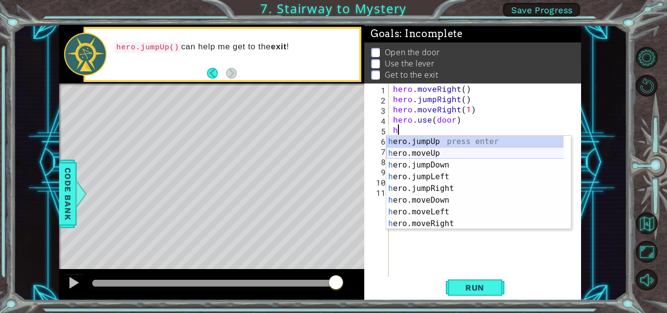
click at [428, 153] on div "h ero.jumpUp press enter h ero.moveUp press enter h ero.jumpDown press enter h …" at bounding box center [478, 194] width 185 height 117
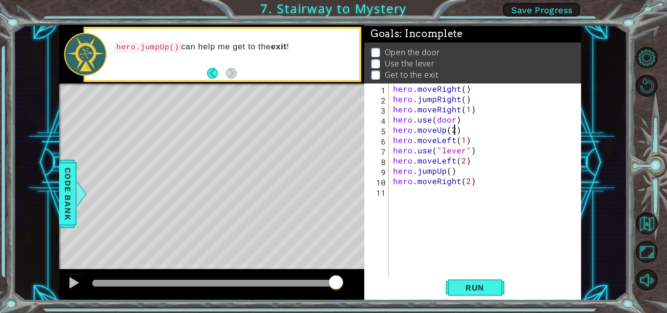
scroll to position [0, 3]
click at [463, 291] on span "Run" at bounding box center [474, 288] width 39 height 10
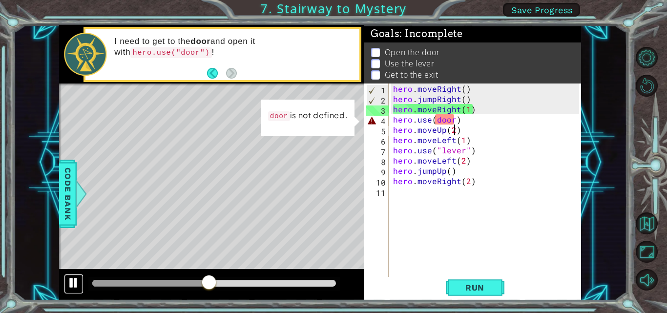
click at [74, 280] on div at bounding box center [73, 282] width 13 height 13
click at [432, 118] on div "hero . moveRight ( ) hero . jumpRight ( ) hero . moveRight ( 1 ) hero . use ( d…" at bounding box center [487, 190] width 193 height 215
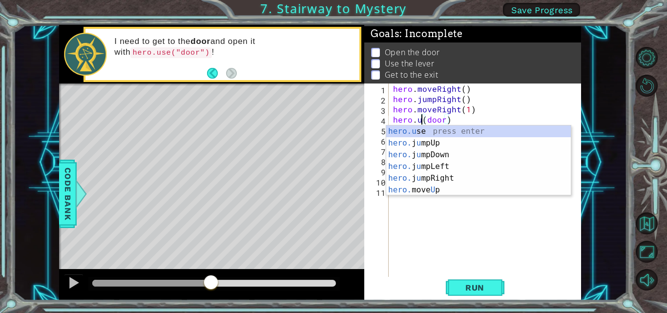
scroll to position [0, 3]
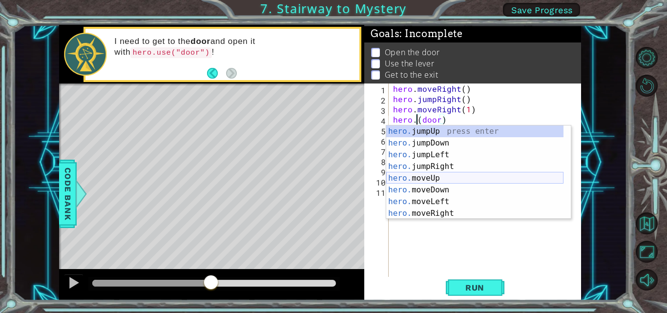
click at [444, 175] on div "hero. jumpUp press enter hero. jumpDown press enter hero. jumpLeft press enter …" at bounding box center [474, 183] width 177 height 117
click at [444, 175] on div "hero . moveRight ( ) hero . jumpRight ( ) hero . moveRight ( 1 ) hero . ( door …" at bounding box center [487, 190] width 193 height 215
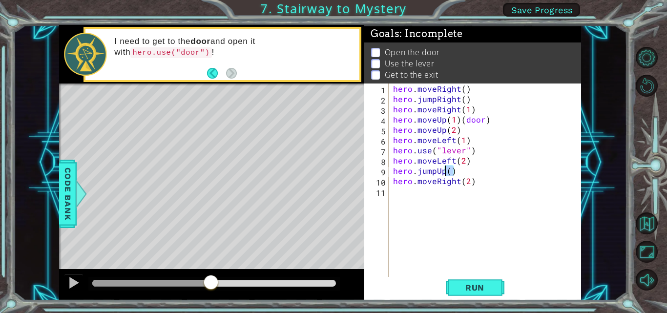
click at [492, 122] on div "hero . moveRight ( ) hero . jumpRight ( ) hero . moveRight ( 1 ) hero . moveUp …" at bounding box center [487, 190] width 193 height 215
click at [402, 127] on div "hero . moveRight ( ) hero . jumpRight ( ) hero . moveRight ( 1 ) hero . moveUp …" at bounding box center [487, 190] width 193 height 215
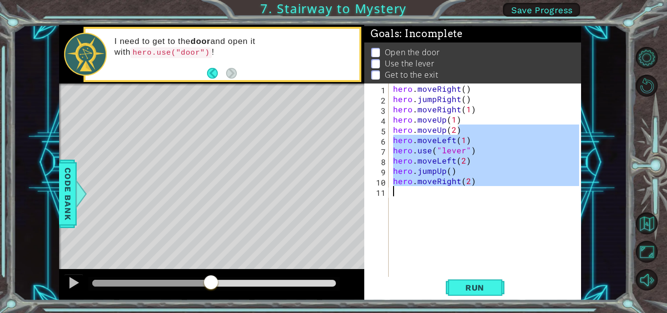
drag, startPoint x: 458, startPoint y: 131, endPoint x: 490, endPoint y: 205, distance: 80.7
click at [491, 205] on div "hero . moveRight ( ) hero . jumpRight ( ) hero . moveRight ( 1 ) hero . moveUp …" at bounding box center [487, 190] width 193 height 215
type textarea "hero.moveRight(2)"
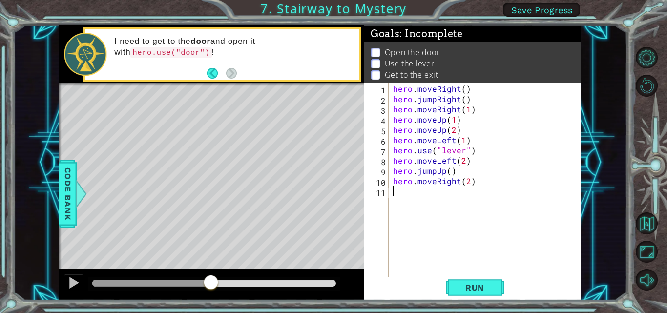
click at [400, 194] on div "hero . moveRight ( ) hero . jumpRight ( ) hero . moveRight ( 1 ) hero . moveUp …" at bounding box center [487, 190] width 193 height 215
click at [414, 126] on div "hero . moveRight ( ) hero . jumpRight ( ) hero . moveRight ( 1 ) hero . moveUp …" at bounding box center [487, 190] width 193 height 215
click at [460, 131] on div "hero . moveRight ( ) hero . jumpRight ( ) hero . moveRight ( 1 ) hero . moveUp …" at bounding box center [487, 190] width 193 height 215
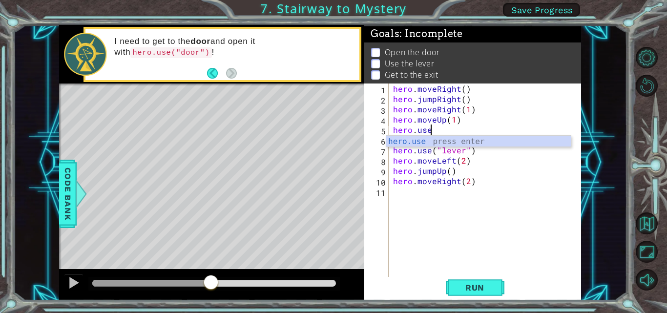
scroll to position [0, 2]
click at [440, 143] on div "hero.use press enter" at bounding box center [478, 153] width 185 height 35
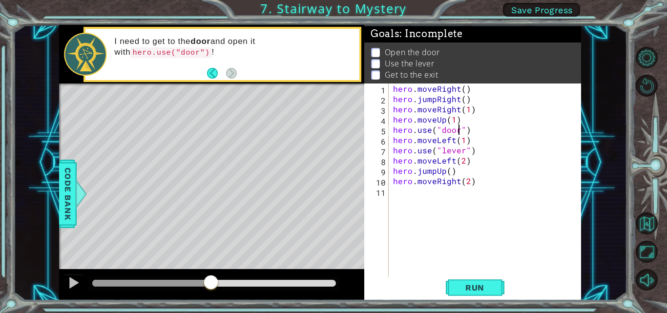
scroll to position [0, 4]
click at [455, 142] on div "hero . moveRight ( ) hero . jumpRight ( ) hero . moveRight ( 1 ) hero . moveUp …" at bounding box center [487, 190] width 193 height 215
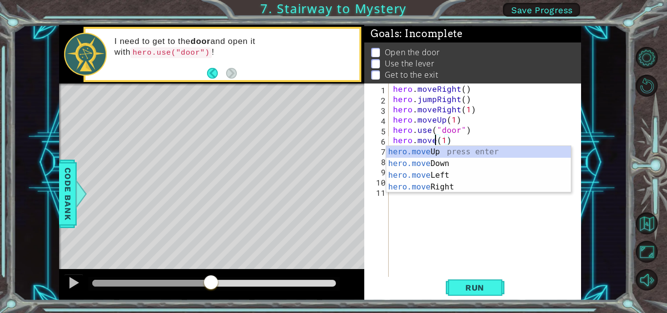
scroll to position [0, 3]
click at [437, 152] on div "hero.move Up press enter hero.move Down press enter hero.move Left press enter …" at bounding box center [478, 181] width 185 height 70
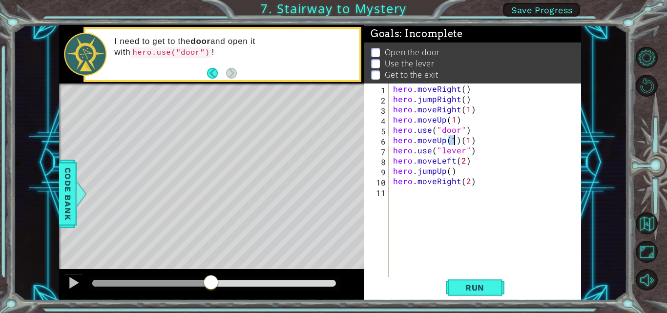
click at [477, 141] on div "hero . moveRight ( ) hero . jumpRight ( ) hero . moveRight ( 1 ) hero . moveUp …" at bounding box center [487, 190] width 193 height 215
click at [454, 141] on div "hero . moveRight ( ) hero . jumpRight ( ) hero . moveRight ( 1 ) hero . moveUp …" at bounding box center [487, 190] width 193 height 215
click at [431, 151] on div "hero . moveRight ( ) hero . jumpRight ( ) hero . moveRight ( 1 ) hero . moveUp …" at bounding box center [487, 190] width 193 height 215
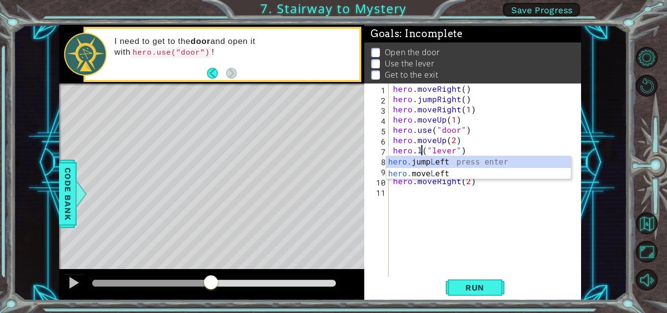
scroll to position [0, 2]
click at [441, 175] on div "hero. jump L eft press enter hero. move L eft press enter" at bounding box center [478, 179] width 185 height 47
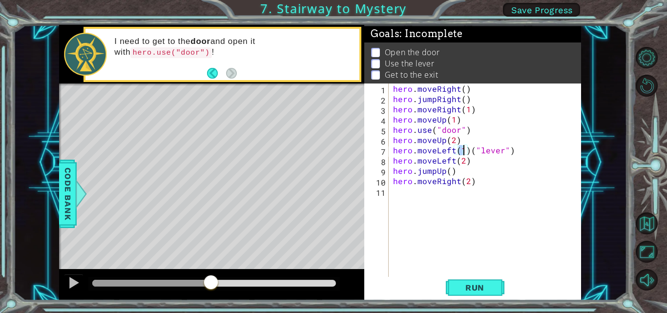
click at [515, 152] on div "hero . moveRight ( ) hero . jumpRight ( ) hero . moveRight ( 1 ) hero . moveUp …" at bounding box center [487, 190] width 193 height 215
click at [471, 164] on div "hero . moveRight ( ) hero . jumpRight ( ) hero . moveRight ( 1 ) hero . moveUp …" at bounding box center [487, 190] width 193 height 215
click at [454, 160] on div "hero . moveRight ( ) hero . jumpRight ( ) hero . moveRight ( 1 ) hero . moveUp …" at bounding box center [487, 190] width 193 height 215
click at [488, 162] on div "hero . moveRight ( ) hero . jumpRight ( ) hero . moveRight ( 1 ) hero . moveUp …" at bounding box center [487, 190] width 193 height 215
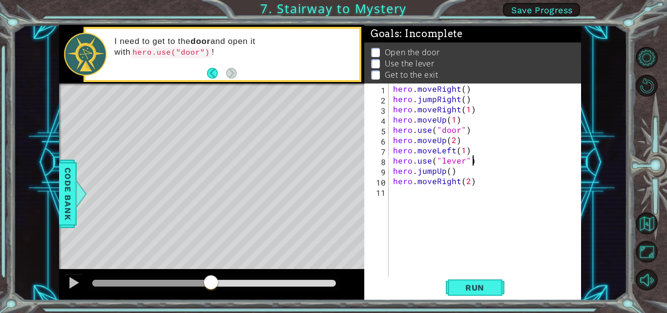
scroll to position [0, 4]
click at [444, 172] on div "hero . moveRight ( ) hero . jumpRight ( ) hero . moveRight ( 1 ) hero . moveUp …" at bounding box center [487, 190] width 193 height 215
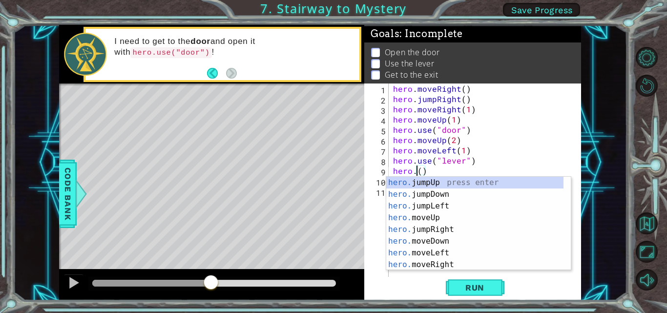
scroll to position [0, 1]
type textarea "hero.()"
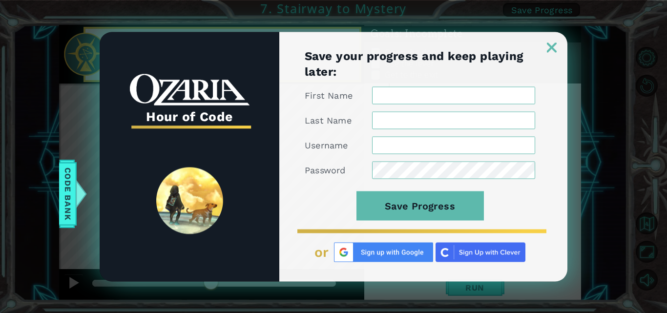
scroll to position [0, 0]
type input "404451"
click at [425, 221] on form "First Name Last Name Username 404451 Password Save Progress" at bounding box center [420, 158] width 230 height 145
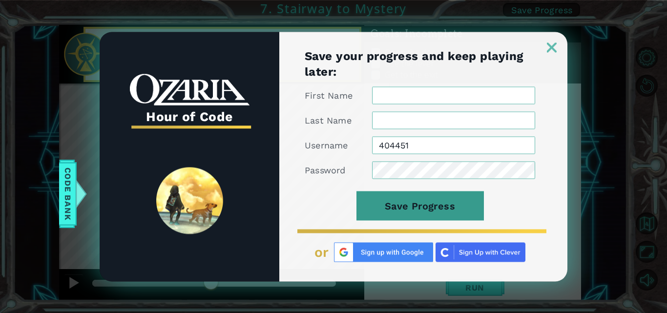
click at [453, 208] on button "Save Progress" at bounding box center [419, 205] width 127 height 29
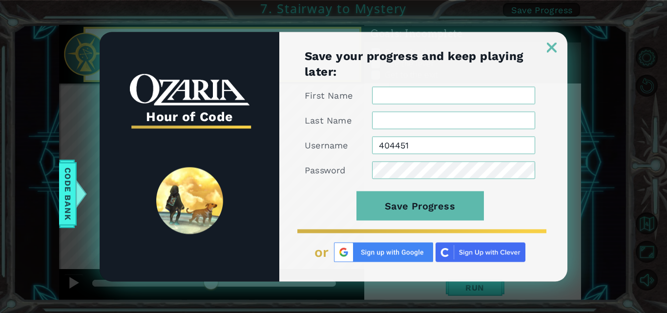
click at [434, 100] on input "First Name" at bounding box center [453, 95] width 163 height 18
type input "[PERSON_NAME]"
click at [393, 125] on input "Last Name" at bounding box center [453, 120] width 163 height 18
type input "[PERSON_NAME]"
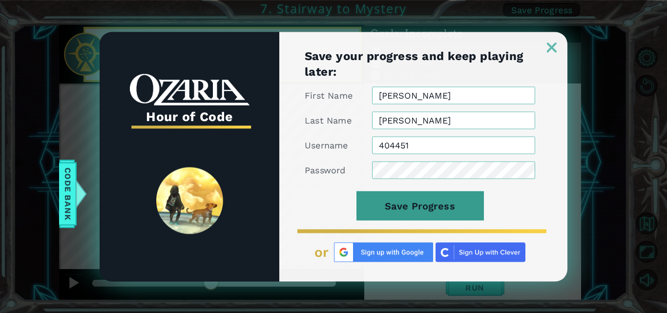
click at [428, 209] on button "Save Progress" at bounding box center [419, 205] width 127 height 29
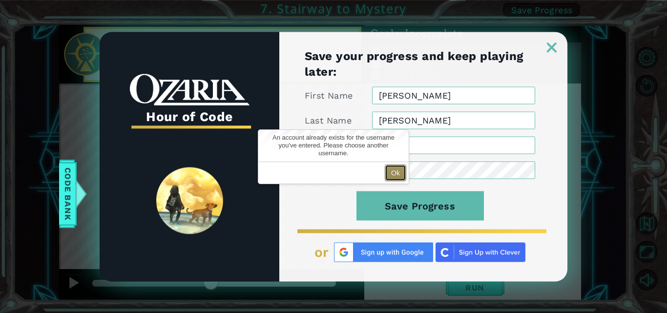
click at [395, 176] on button "Ok" at bounding box center [395, 173] width 21 height 17
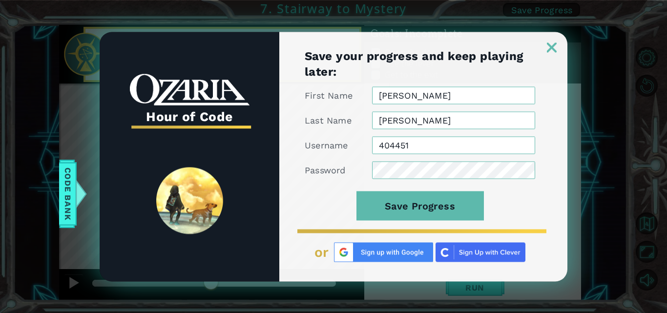
click at [550, 49] on img at bounding box center [552, 47] width 10 height 10
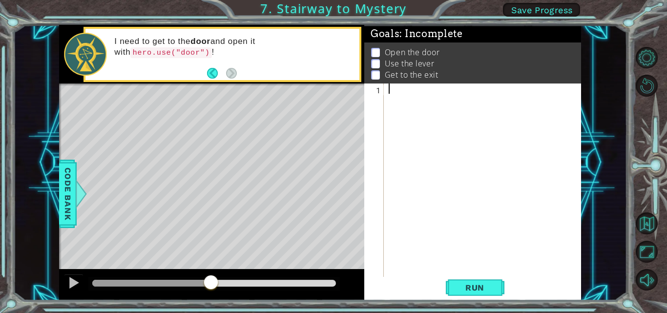
click at [452, 158] on div at bounding box center [485, 190] width 197 height 215
click at [451, 157] on div at bounding box center [485, 190] width 197 height 215
click at [452, 157] on div at bounding box center [485, 190] width 197 height 215
click at [647, 83] on button "Restart Level" at bounding box center [647, 86] width 22 height 22
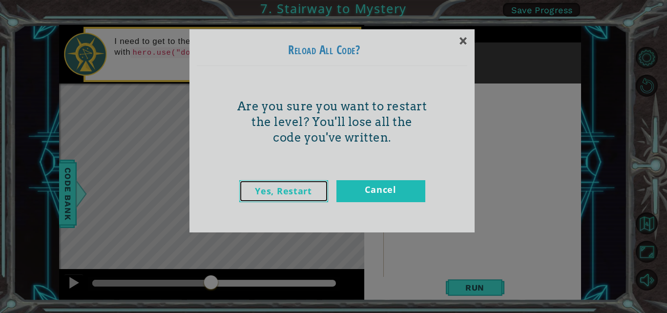
click at [280, 192] on link "Yes, Restart" at bounding box center [283, 191] width 89 height 22
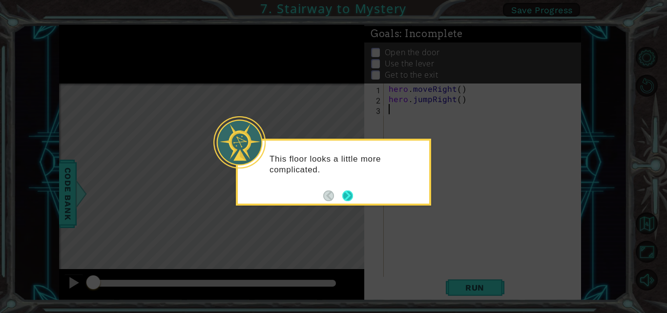
click at [348, 196] on button "Next" at bounding box center [347, 195] width 11 height 11
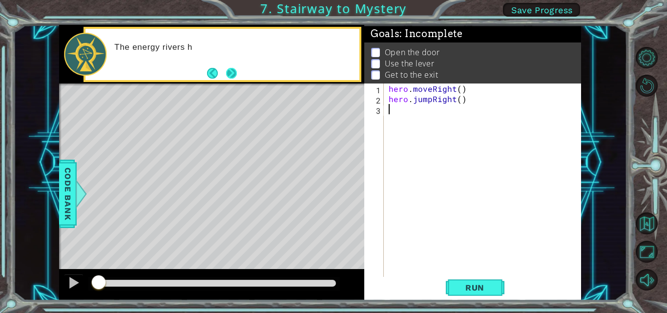
click at [228, 70] on button "Next" at bounding box center [231, 73] width 11 height 11
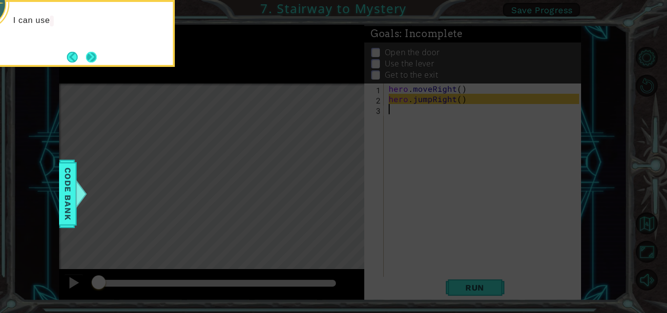
click at [89, 55] on button "Next" at bounding box center [91, 57] width 11 height 11
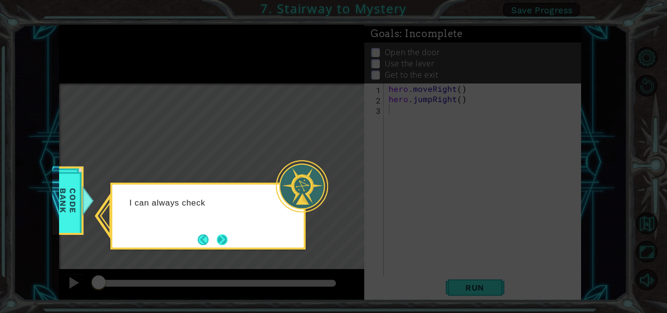
click at [226, 241] on button "Next" at bounding box center [222, 239] width 11 height 11
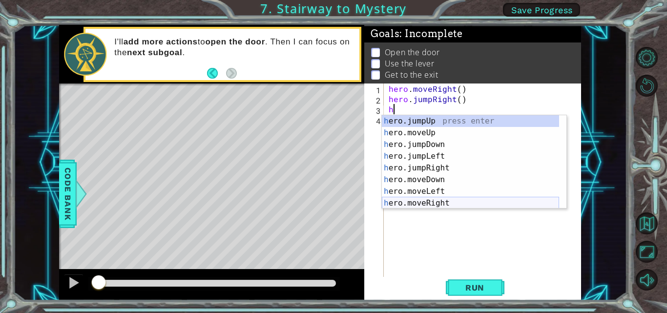
click at [417, 202] on div "h ero.jumpUp press enter h ero.moveUp press enter h ero.jumpDown press enter h …" at bounding box center [470, 173] width 177 height 117
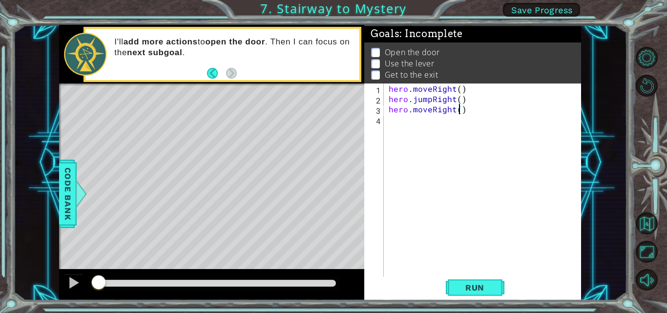
type textarea "hero.moveRight(2)"
click at [392, 122] on div "hero . moveRight ( ) hero . jumpRight ( ) hero . moveRight ( 2 )" at bounding box center [485, 190] width 197 height 215
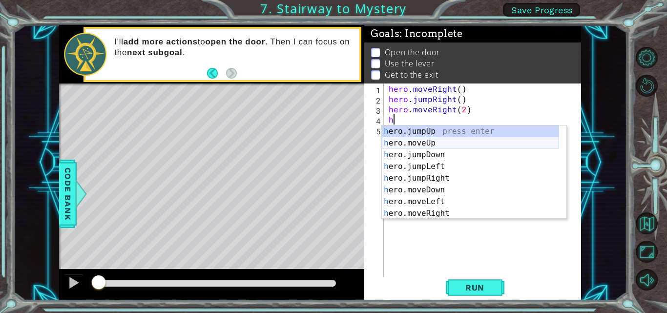
click at [419, 145] on div "h ero.jumpUp press enter h ero.moveUp press enter h ero.jumpDown press enter h …" at bounding box center [470, 183] width 177 height 117
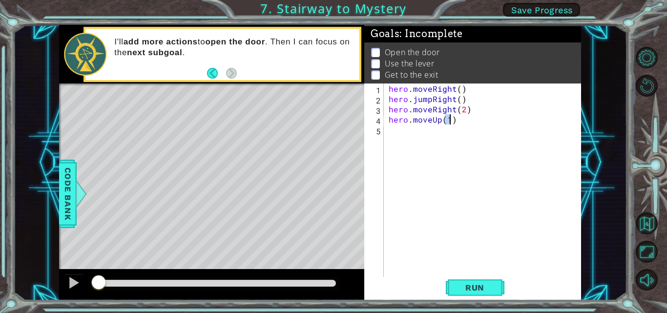
type textarea "hero.moveUp(1)"
click at [395, 135] on div "hero . moveRight ( ) hero . jumpRight ( ) hero . moveRight ( 2 ) hero . moveUp …" at bounding box center [485, 190] width 197 height 215
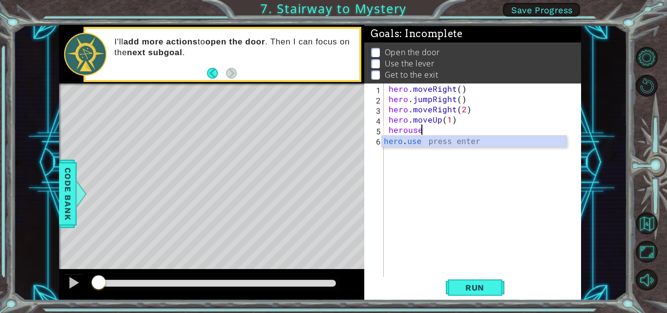
scroll to position [0, 1]
click at [426, 147] on body "1 ההההההההההההההההההההההההההההההההההההההההההההההההההההההההההההההההההההההההההההה…" at bounding box center [333, 156] width 667 height 313
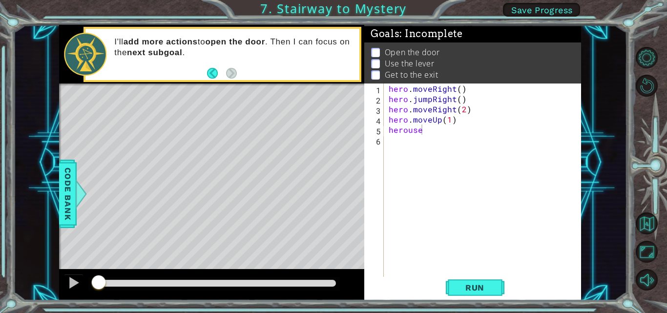
click at [426, 129] on div "hero . moveRight ( ) hero . jumpRight ( ) hero . moveRight ( 2 ) hero . moveUp …" at bounding box center [485, 190] width 197 height 215
type textarea "hero.use("door")"
click at [385, 144] on div "hero.use("door") 1 2 3 4 5 6 hero . moveRight ( ) hero . jumpRight ( ) hero . m…" at bounding box center [471, 180] width 215 height 195
click at [392, 142] on div "hero . moveRight ( ) hero . jumpRight ( ) hero . moveRight ( 2 ) hero . moveUp …" at bounding box center [485, 190] width 197 height 215
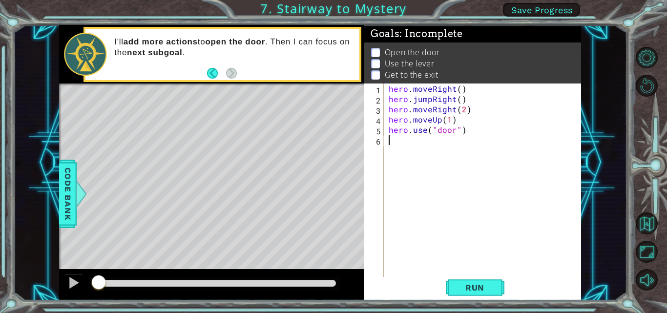
scroll to position [0, 0]
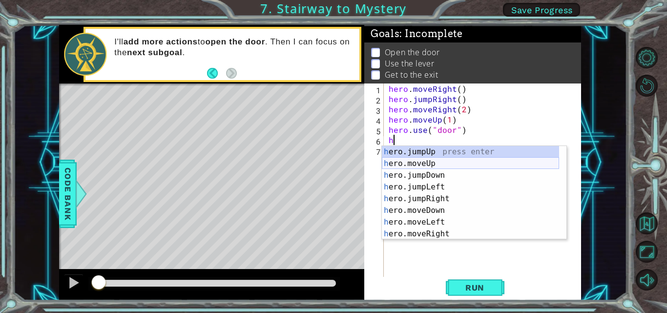
click at [436, 163] on div "h ero.jumpUp press enter h ero.moveUp press enter h ero.jumpDown press enter h …" at bounding box center [470, 204] width 177 height 117
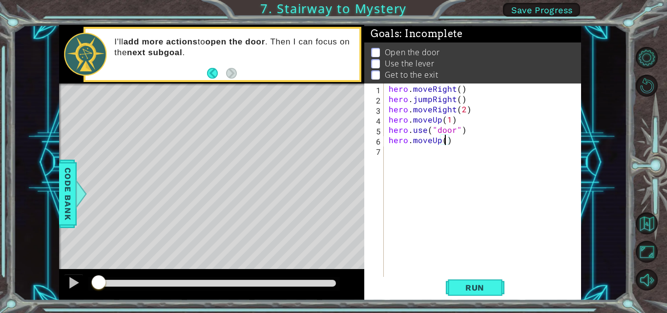
type textarea "hero.moveUp(2)"
click at [421, 155] on div "hero . moveRight ( ) hero . jumpRight ( ) hero . moveRight ( 2 ) hero . moveUp …" at bounding box center [485, 190] width 197 height 215
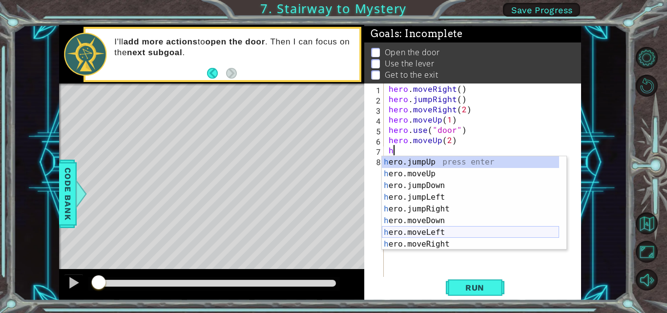
click at [418, 232] on div "h ero.jumpUp press enter h ero.moveUp press enter h ero.jumpDown press enter h …" at bounding box center [470, 214] width 177 height 117
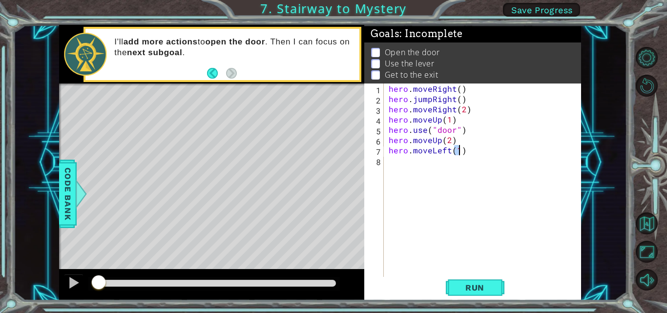
type textarea "hero.moveLeft(1)"
click at [391, 163] on div "hero . moveRight ( ) hero . jumpRight ( ) hero . moveRight ( 2 ) hero . moveUp …" at bounding box center [485, 190] width 197 height 215
type textarea "hero.use("lever")"
click at [392, 173] on div "hero . moveRight ( ) hero . jumpRight ( ) hero . moveRight ( 2 ) hero . moveUp …" at bounding box center [485, 190] width 197 height 215
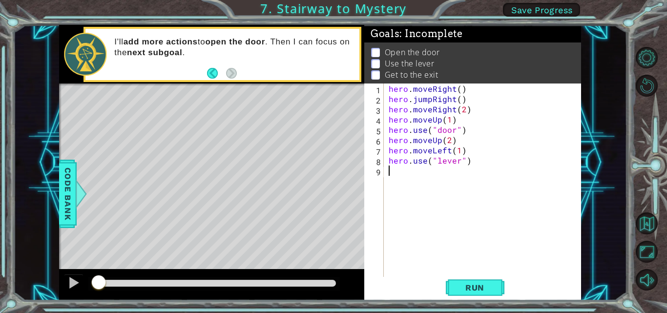
scroll to position [0, 0]
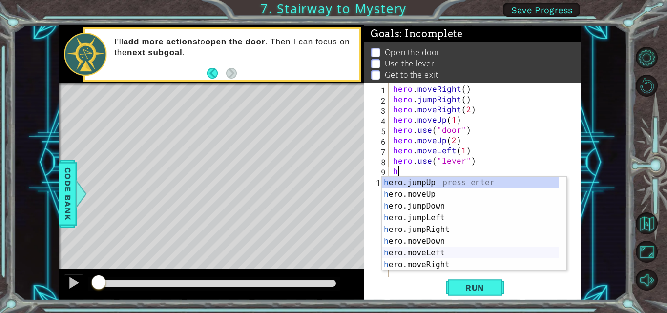
click at [438, 253] on div "h ero.jumpUp press enter h ero.moveUp press enter h ero.jumpDown press enter h …" at bounding box center [470, 235] width 177 height 117
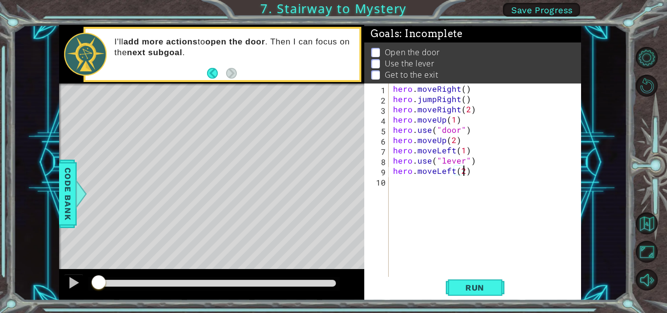
type textarea "hero.moveLeft(2)"
click at [401, 183] on div "hero . moveRight ( ) hero . jumpRight ( ) hero . moveRight ( 2 ) hero . moveUp …" at bounding box center [487, 190] width 193 height 215
type textarea "h"
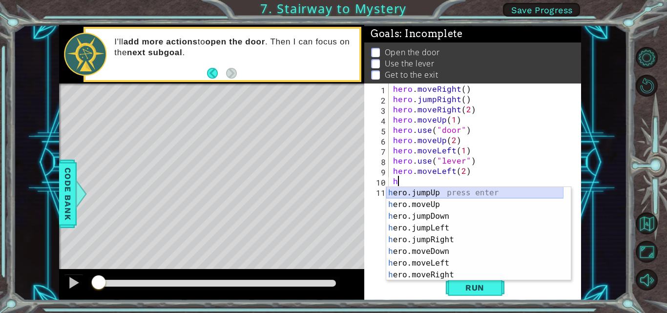
click at [433, 192] on div "h ero.jumpUp press enter h ero.moveUp press enter h ero.jumpDown press enter h …" at bounding box center [474, 245] width 177 height 117
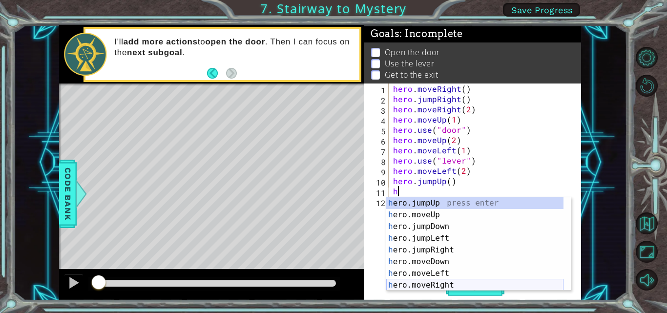
click at [446, 286] on div "h ero.jumpUp press enter h ero.moveUp press enter h ero.jumpDown press enter h …" at bounding box center [474, 255] width 177 height 117
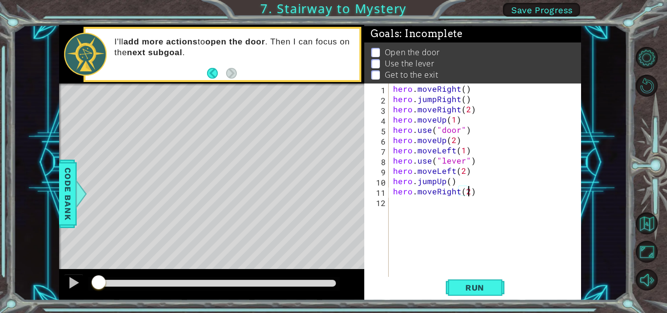
scroll to position [0, 4]
click at [470, 287] on span "Run" at bounding box center [474, 288] width 39 height 10
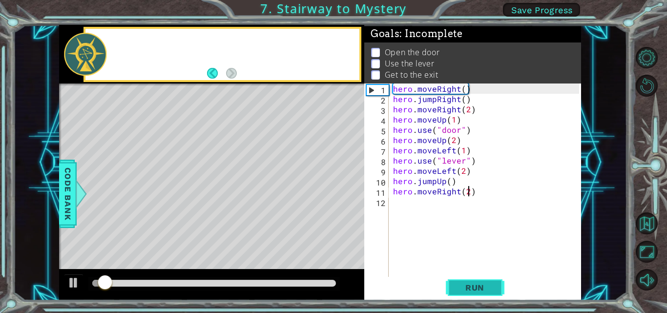
click at [470, 287] on span "Run" at bounding box center [474, 288] width 39 height 10
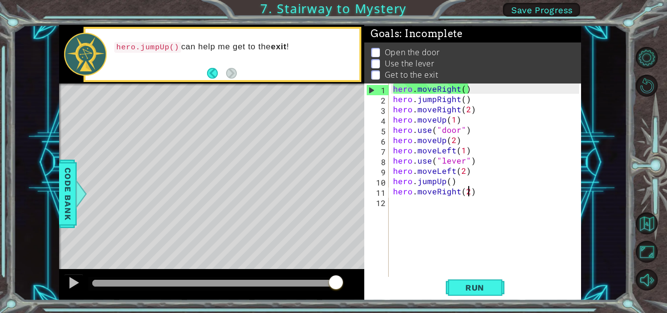
click at [470, 111] on div "hero . moveRight ( ) hero . jumpRight ( ) hero . moveRight ( 2 ) hero . moveUp …" at bounding box center [487, 190] width 193 height 215
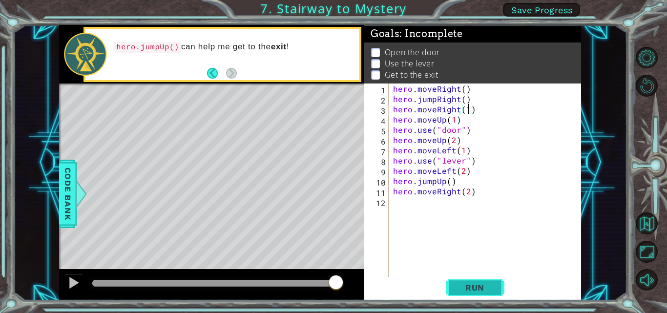
type textarea "hero.moveRight(1)"
drag, startPoint x: 475, startPoint y: 287, endPoint x: 465, endPoint y: 290, distance: 10.1
click at [465, 290] on span "Run" at bounding box center [474, 288] width 39 height 10
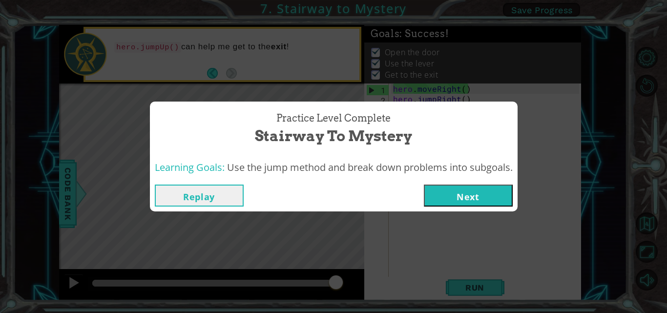
click at [454, 189] on button "Next" at bounding box center [468, 196] width 89 height 22
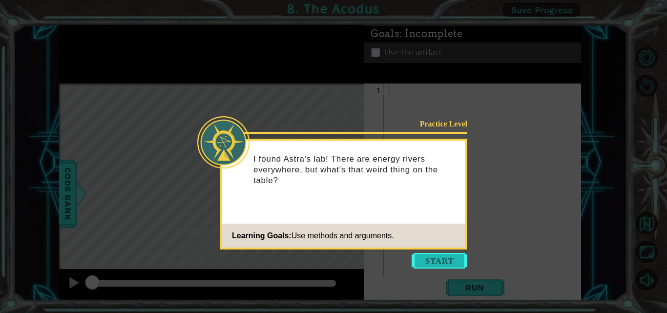
click at [453, 261] on button "Start" at bounding box center [440, 261] width 56 height 16
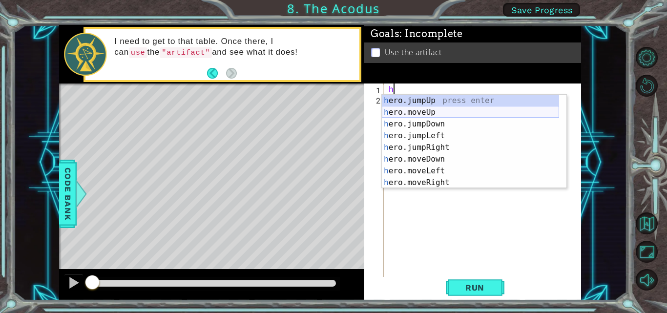
click at [426, 113] on div "h ero.jumpUp press enter h ero.moveUp press enter h ero.jumpDown press enter h …" at bounding box center [470, 153] width 177 height 117
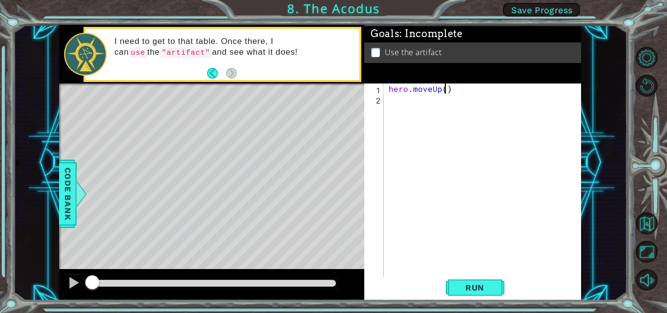
type textarea "hero.moveUp(2)"
click at [394, 103] on div "hero . moveUp ( 2 )" at bounding box center [485, 190] width 197 height 215
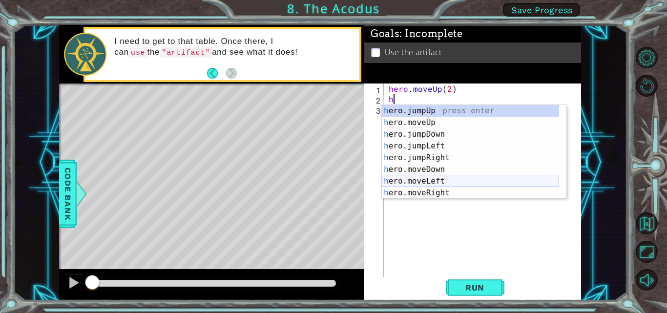
click at [440, 180] on div "h ero.jumpUp press enter h ero.moveUp press enter h ero.jumpDown press enter h …" at bounding box center [470, 163] width 177 height 117
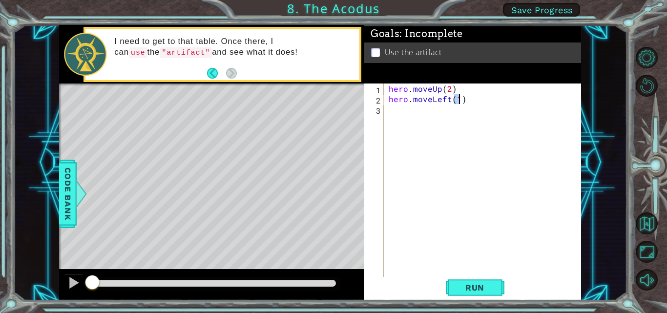
type textarea "hero.moveLeft(1)"
click at [396, 114] on div "hero . moveUp ( 2 ) hero . moveLeft ( 1 )" at bounding box center [485, 190] width 197 height 215
type textarea "h"
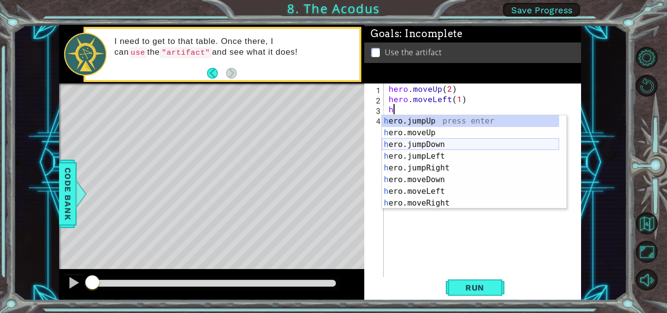
click at [434, 143] on div "h ero.jumpUp press enter h ero.moveUp press enter h ero.jumpDown press enter h …" at bounding box center [470, 173] width 177 height 117
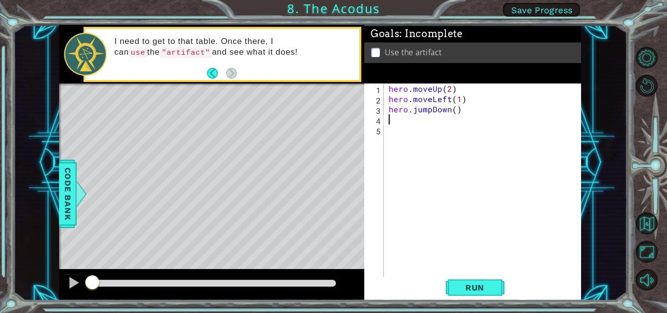
click at [455, 112] on div "hero . moveUp ( 2 ) hero . moveLeft ( 1 ) hero . jumpDown ( )" at bounding box center [485, 190] width 197 height 215
type textarea "hero.jumpDown(2)"
click at [395, 120] on div "hero . moveUp ( 2 ) hero . moveLeft ( 1 ) hero . jumpDown ( 2 )" at bounding box center [485, 190] width 197 height 215
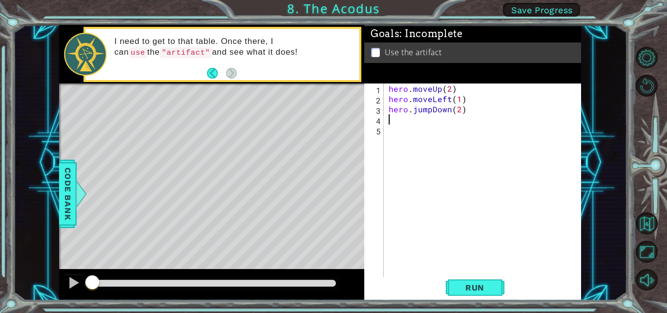
type textarea "h"
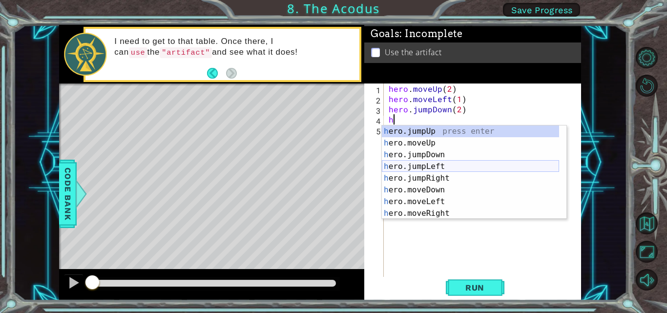
click at [440, 168] on div "h ero.jumpUp press enter h ero.moveUp press enter h ero.jumpDown press enter h …" at bounding box center [470, 183] width 177 height 117
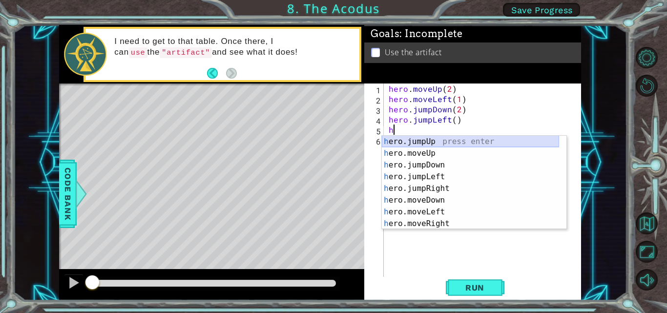
click at [413, 152] on div "h ero.jumpUp press enter h ero.moveUp press enter h ero.jumpDown press enter h …" at bounding box center [470, 194] width 177 height 117
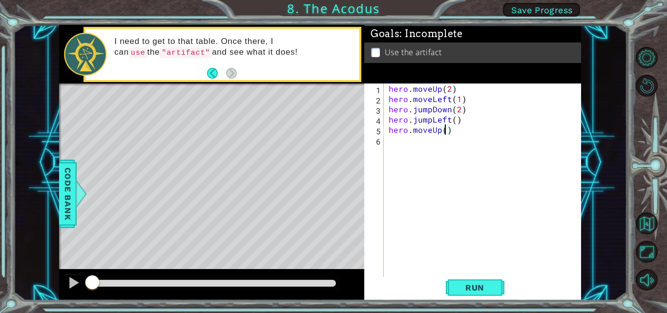
type textarea "hero.moveUp(2)"
click at [390, 144] on div "hero . moveUp ( 2 ) hero . moveLeft ( 1 ) hero . jumpDown ( 2 ) hero . jumpLeft…" at bounding box center [485, 190] width 197 height 215
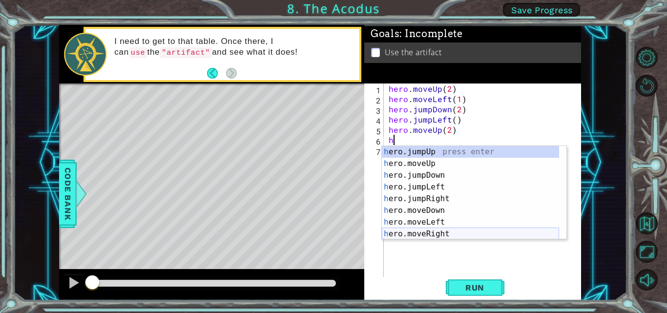
click at [438, 231] on div "h ero.jumpUp press enter h ero.moveUp press enter h ero.jumpDown press enter h …" at bounding box center [470, 204] width 177 height 117
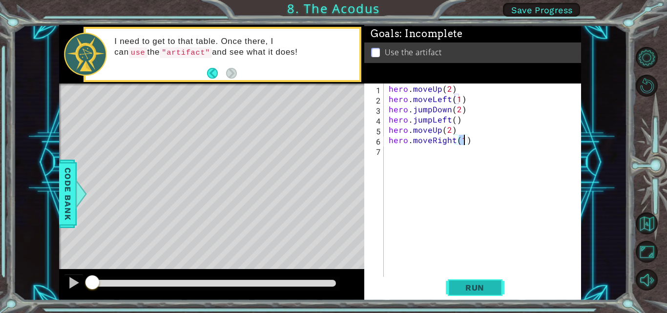
type textarea "hero.moveRight(1)"
click at [460, 285] on span "Run" at bounding box center [474, 288] width 39 height 10
click at [391, 155] on div "hero . moveUp ( 2 ) hero . moveLeft ( 1 ) hero . jumpDown ( 2 ) hero . jumpLeft…" at bounding box center [485, 190] width 197 height 215
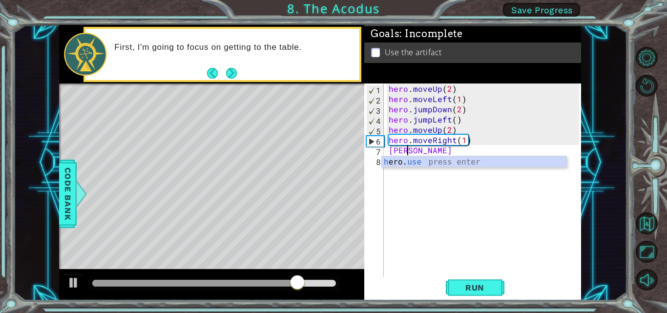
scroll to position [0, 0]
click at [439, 162] on div "h ero. use press enter" at bounding box center [474, 173] width 185 height 35
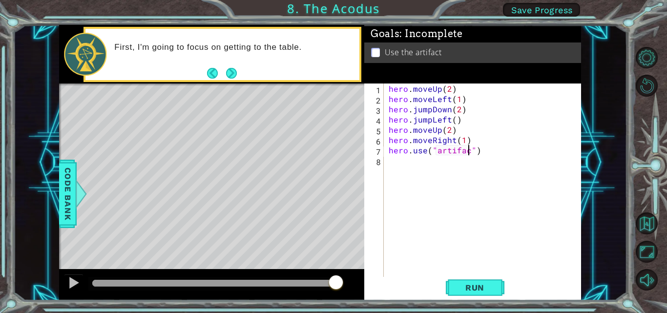
scroll to position [0, 5]
type textarea "hero.use("artifact")"
click at [467, 289] on span "Run" at bounding box center [474, 288] width 39 height 10
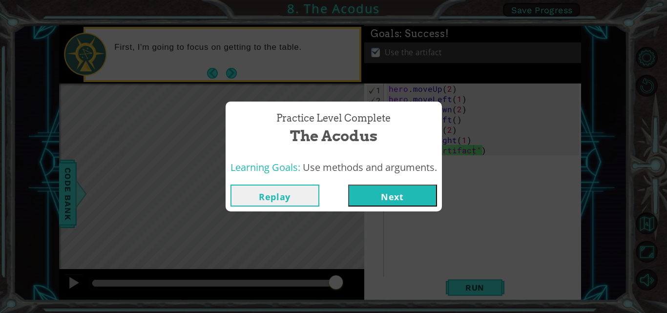
click at [376, 203] on button "Next" at bounding box center [392, 196] width 89 height 22
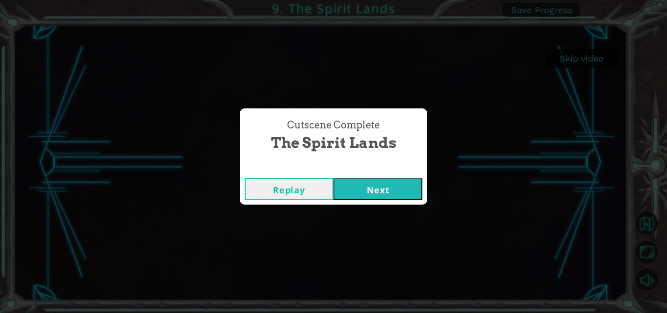
click at [407, 187] on button "Next" at bounding box center [377, 189] width 89 height 22
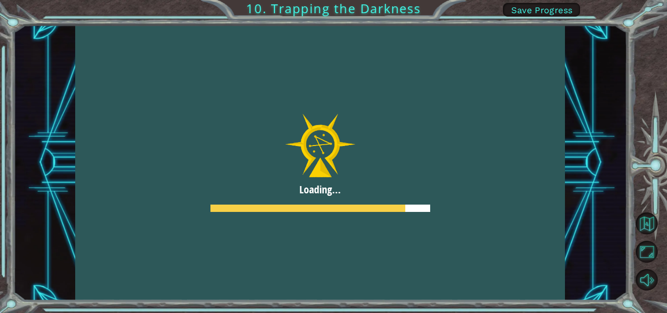
click at [565, 10] on span "Save Progress" at bounding box center [542, 10] width 62 height 10
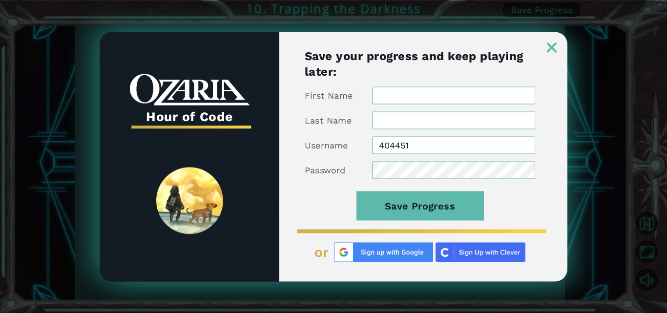
click at [386, 151] on input "404451" at bounding box center [453, 145] width 163 height 18
click at [415, 145] on input "404451" at bounding box center [453, 145] width 163 height 18
type input "4"
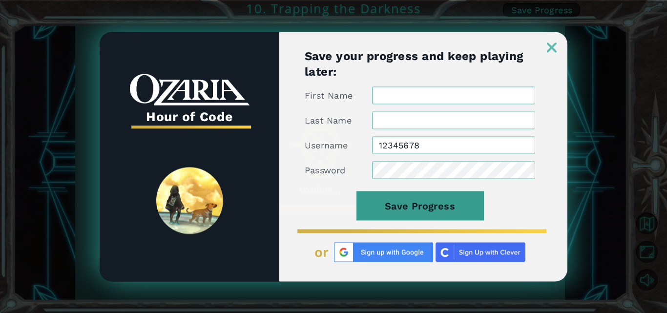
type input "12345678"
click at [432, 213] on button "Save Progress" at bounding box center [419, 205] width 127 height 29
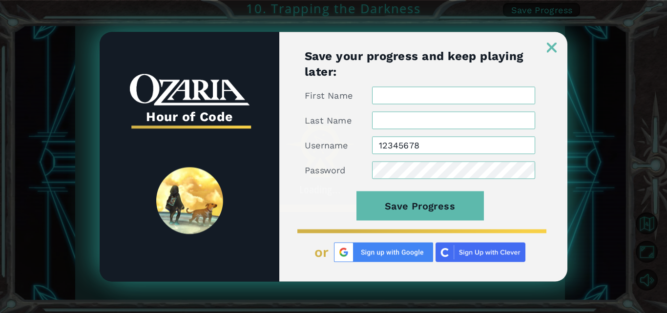
click at [395, 95] on input "First Name" at bounding box center [453, 95] width 163 height 18
type input "[PERSON_NAME]"
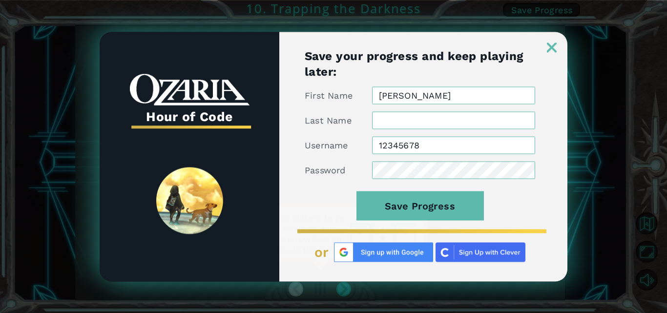
click at [391, 115] on input "Last Name" at bounding box center [453, 120] width 163 height 18
type input "[PERSON_NAME]"
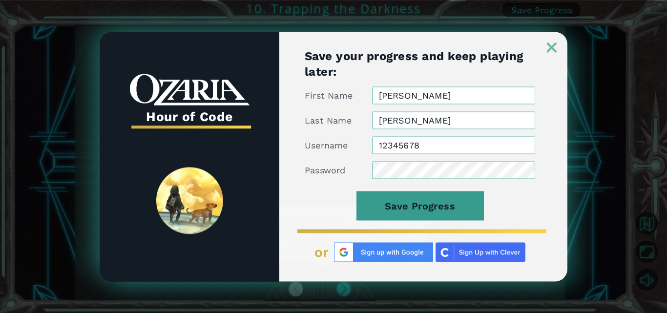
click at [442, 207] on button "Save Progress" at bounding box center [419, 205] width 127 height 29
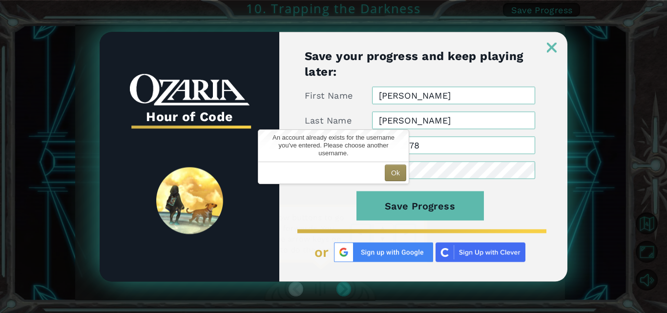
click at [388, 95] on input "[PERSON_NAME]" at bounding box center [453, 95] width 163 height 18
click at [401, 98] on input "ella" at bounding box center [453, 95] width 163 height 18
type input "e"
type input "[PERSON_NAME]"
click at [415, 122] on input "[PERSON_NAME]" at bounding box center [453, 120] width 163 height 18
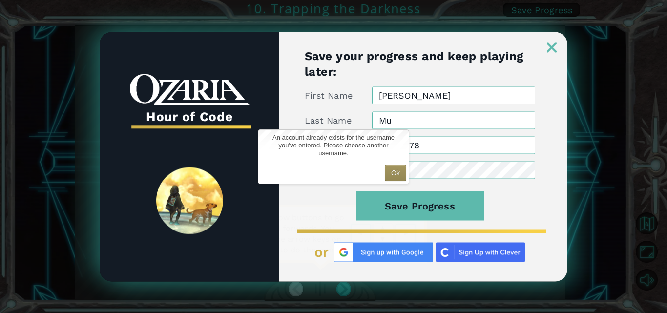
type input "M"
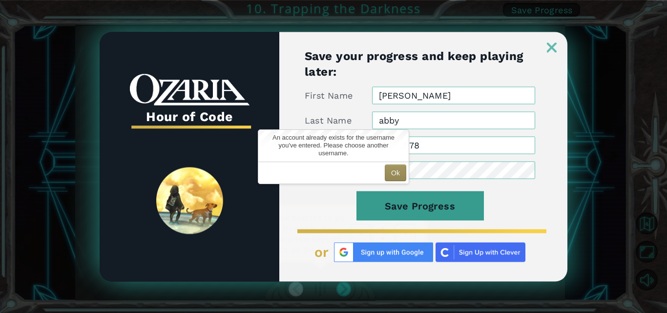
type input "abby"
click at [412, 204] on button "Save Progress" at bounding box center [419, 205] width 127 height 29
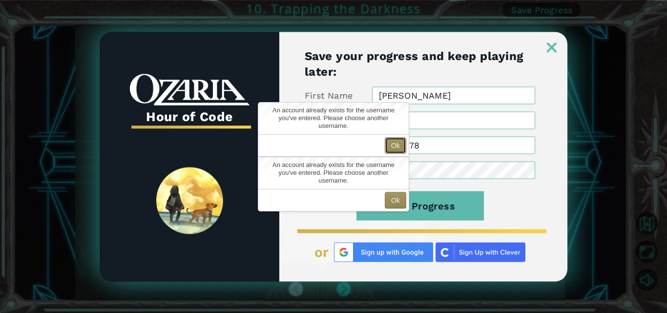
click at [395, 147] on button "Ok" at bounding box center [395, 145] width 21 height 17
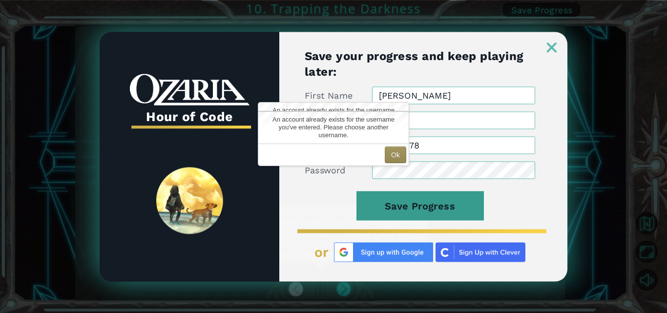
click at [399, 204] on button "Save Progress" at bounding box center [419, 205] width 127 height 29
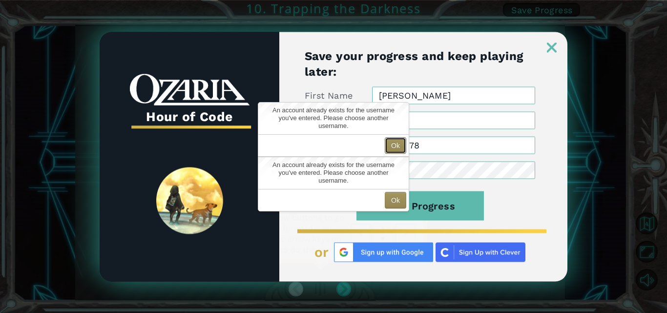
click at [395, 144] on button "Ok" at bounding box center [395, 145] width 21 height 17
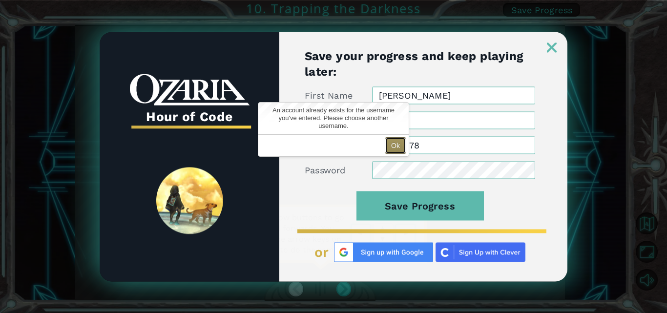
click at [392, 145] on button "Ok" at bounding box center [395, 145] width 21 height 17
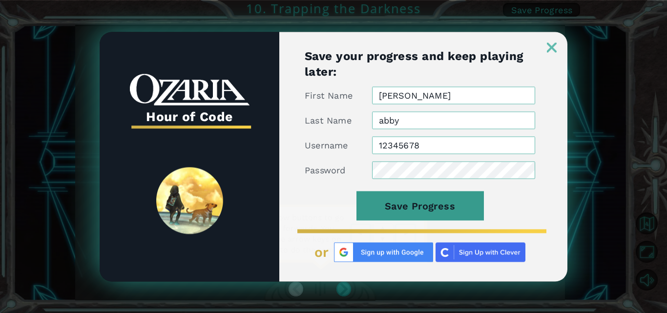
click at [391, 206] on button "Save Progress" at bounding box center [419, 205] width 127 height 29
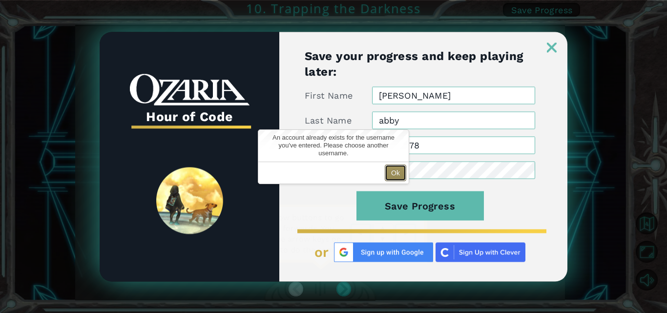
click at [389, 168] on button "Ok" at bounding box center [395, 173] width 21 height 17
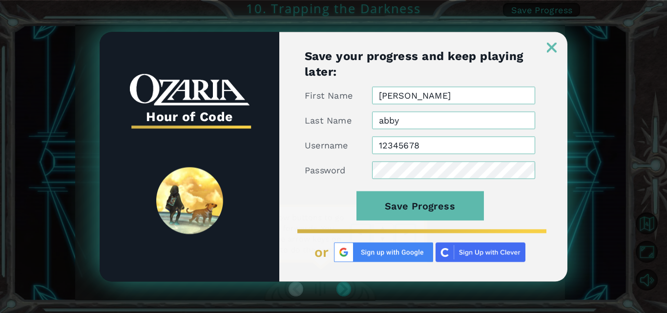
click at [548, 46] on img at bounding box center [552, 47] width 10 height 10
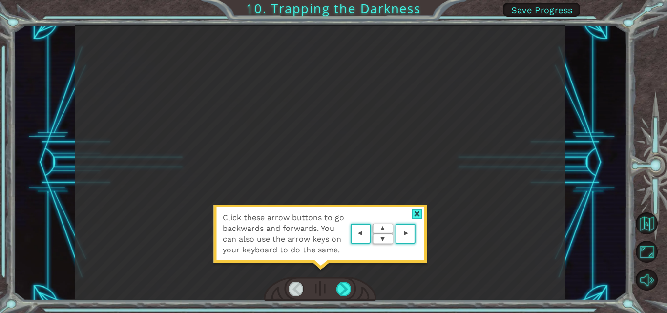
click at [417, 210] on div at bounding box center [417, 214] width 11 height 10
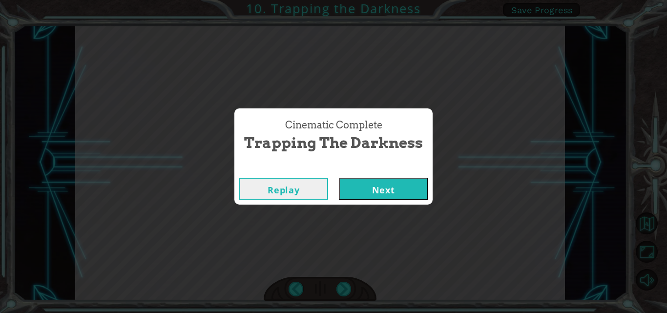
click at [408, 190] on button "Next" at bounding box center [383, 189] width 89 height 22
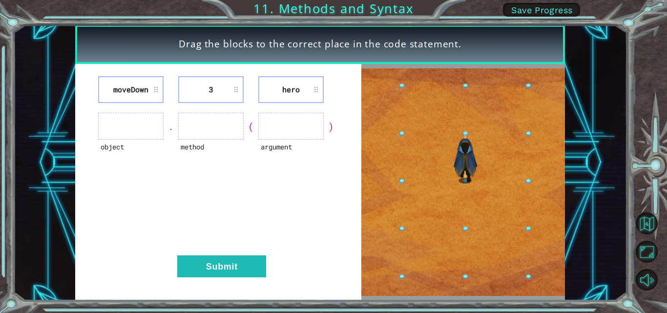
click at [122, 130] on ul at bounding box center [130, 126] width 65 height 27
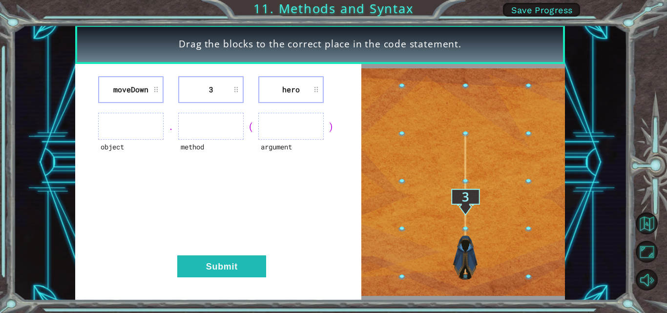
click at [123, 128] on ul at bounding box center [130, 126] width 65 height 27
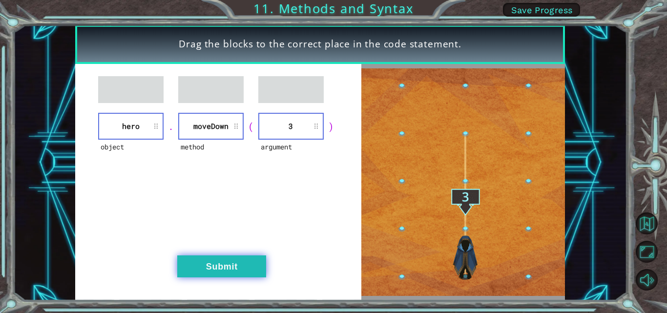
click at [232, 270] on button "Submit" at bounding box center [221, 266] width 89 height 22
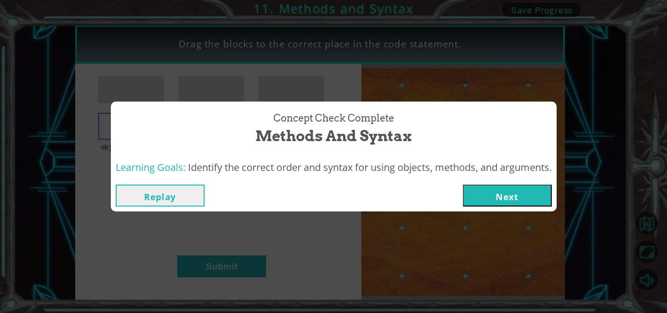
click at [508, 197] on button "Next" at bounding box center [507, 196] width 89 height 22
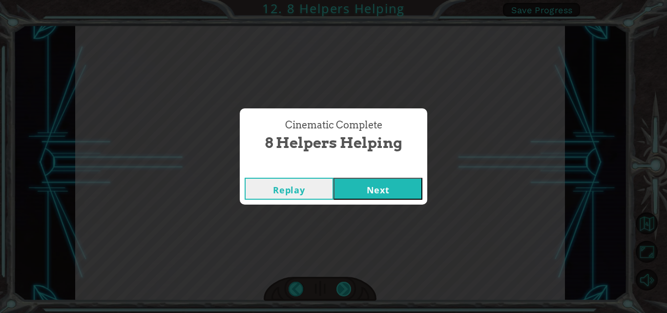
click at [347, 288] on div "Cinematic Complete 8 Helpers Helping Replay Next" at bounding box center [333, 156] width 667 height 313
click at [379, 191] on button "Next" at bounding box center [377, 189] width 89 height 22
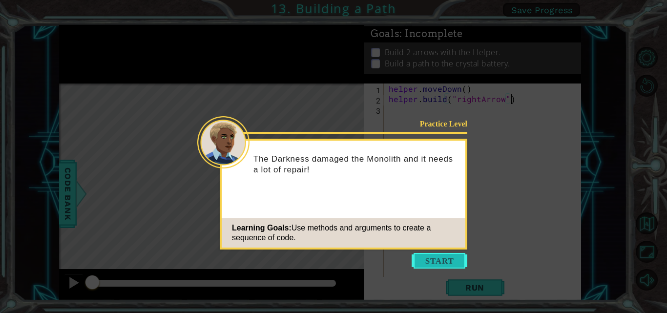
click at [423, 261] on button "Start" at bounding box center [440, 261] width 56 height 16
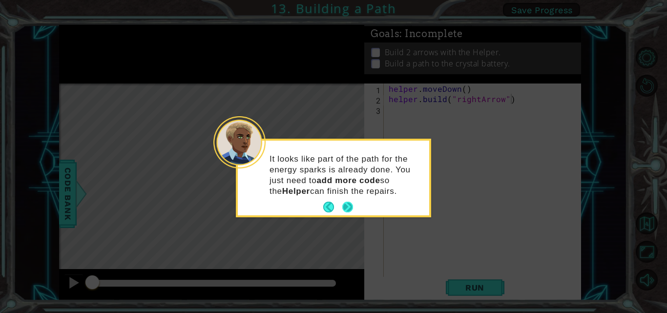
click at [347, 207] on button "Next" at bounding box center [347, 207] width 11 height 11
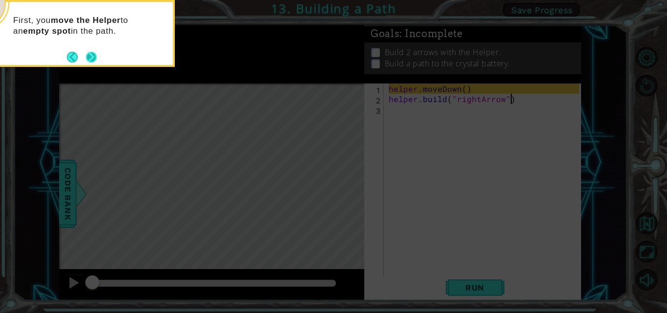
click at [92, 61] on button "Next" at bounding box center [91, 57] width 11 height 11
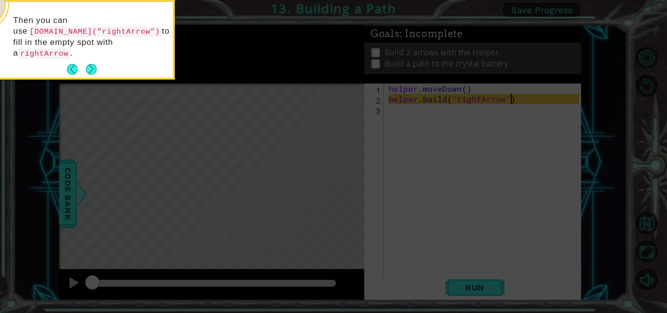
click at [92, 64] on button "Next" at bounding box center [91, 69] width 11 height 11
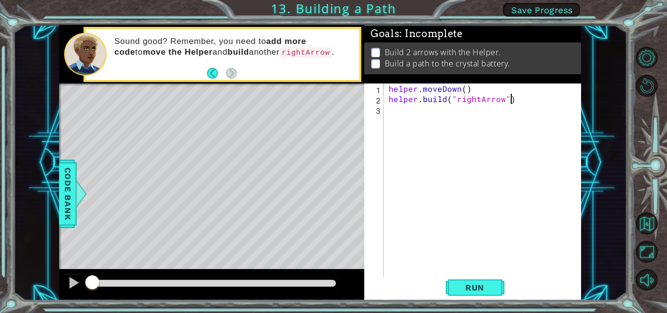
click at [381, 115] on div "3" at bounding box center [375, 110] width 18 height 10
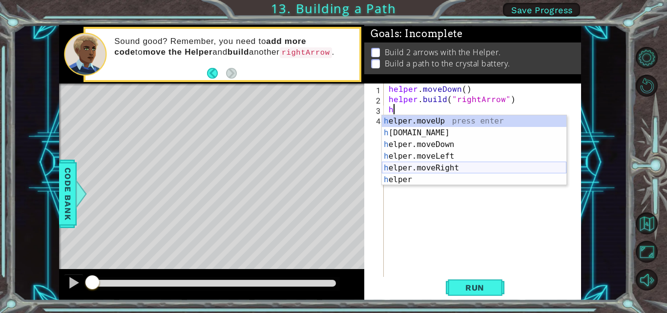
click at [436, 169] on div "h elper.moveUp press enter h [DOMAIN_NAME] press enter h elper.moveDown press e…" at bounding box center [474, 162] width 185 height 94
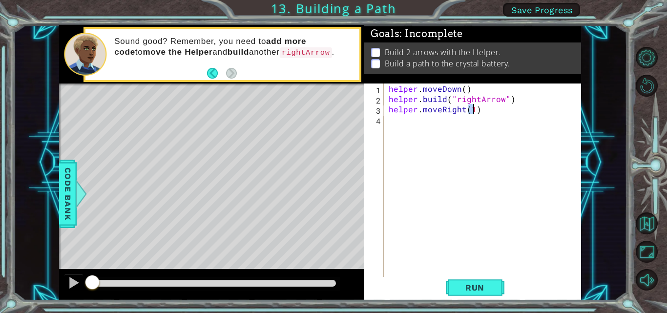
type textarea "helper.moveRight(1)"
click at [390, 122] on div "helper . moveDown ( ) helper . build ( "rightArrow" ) helper . moveRight ( 1 )" at bounding box center [485, 190] width 197 height 215
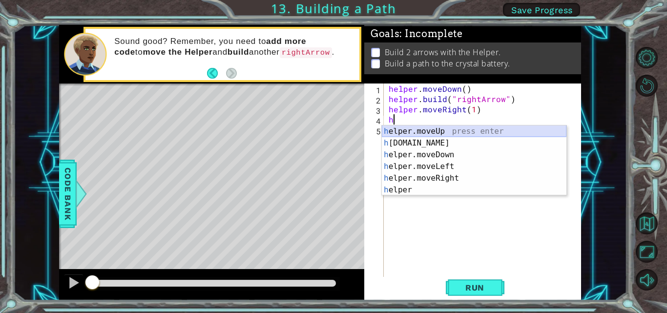
click at [405, 130] on div "h elper.moveUp press enter h [DOMAIN_NAME] press enter h elper.moveDown press e…" at bounding box center [474, 172] width 185 height 94
type textarea "helper.moveUp(1)"
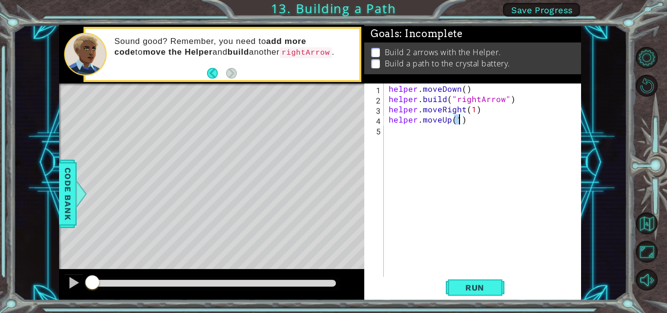
click at [393, 132] on div "helper . moveDown ( ) helper . build ( "rightArrow" ) helper . moveRight ( 1 ) …" at bounding box center [485, 190] width 197 height 215
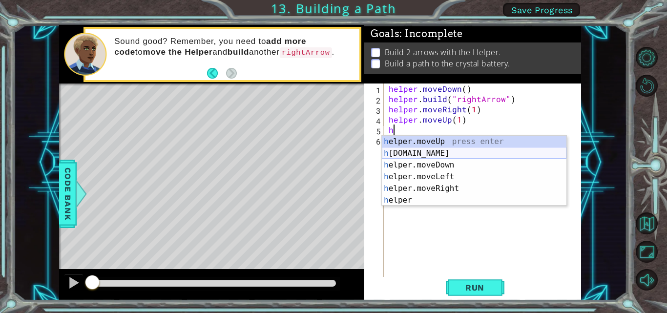
click at [430, 150] on div "h elper.moveUp press enter h [DOMAIN_NAME] press enter h elper.moveDown press e…" at bounding box center [474, 183] width 185 height 94
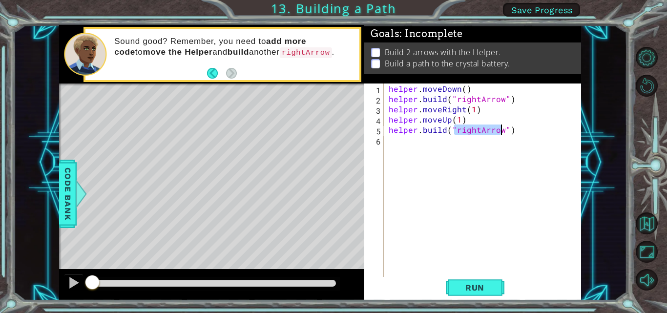
type textarea "[DOMAIN_NAME]("rightArrow")"
click at [393, 144] on div "helper . moveDown ( ) helper . build ( "rightArrow" ) helper . moveRight ( 1 ) …" at bounding box center [485, 190] width 197 height 215
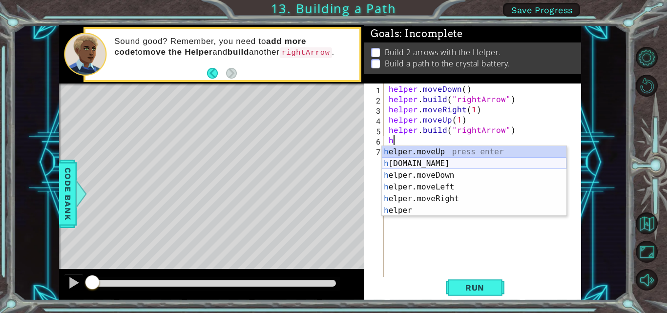
type textarea "helper.moveUp(1)"
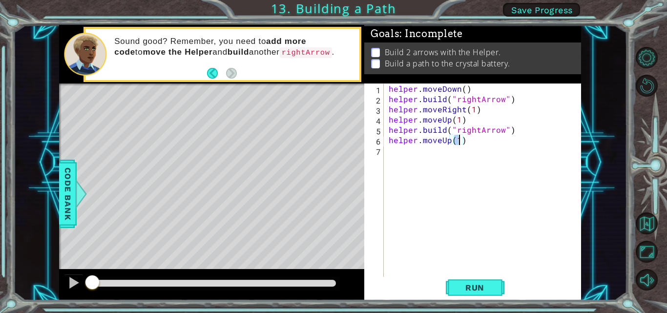
click at [403, 149] on div "helper . moveDown ( ) helper . build ( "rightArrow" ) helper . moveRight ( 1 ) …" at bounding box center [485, 190] width 197 height 215
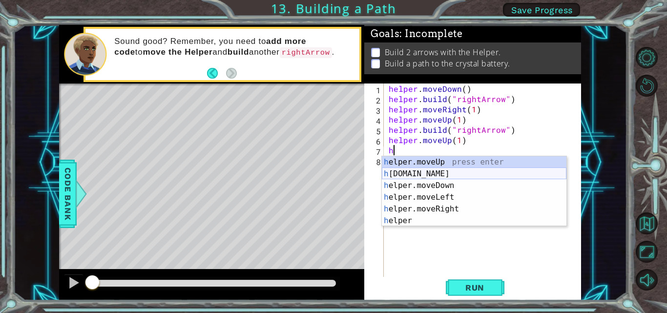
click at [425, 174] on div "h elper.moveUp press enter h [DOMAIN_NAME] press enter h elper.moveDown press e…" at bounding box center [474, 203] width 185 height 94
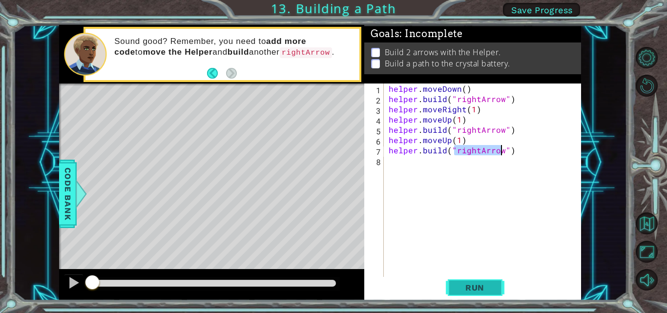
click at [477, 286] on span "Run" at bounding box center [474, 288] width 39 height 10
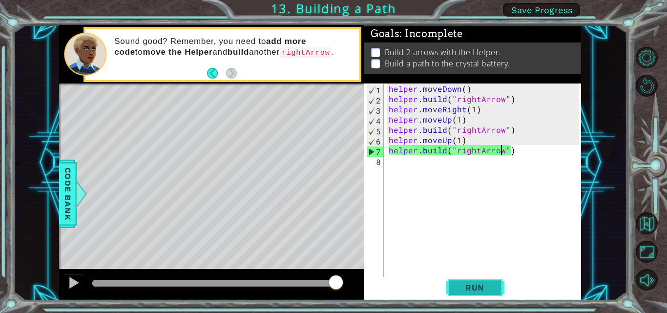
click at [485, 284] on span "Run" at bounding box center [474, 288] width 39 height 10
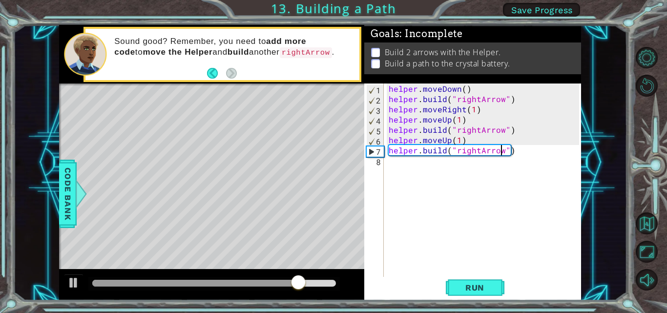
click at [517, 152] on div "helper . moveDown ( ) helper . build ( "rightArrow" ) helper . moveRight ( 1 ) …" at bounding box center [485, 190] width 197 height 215
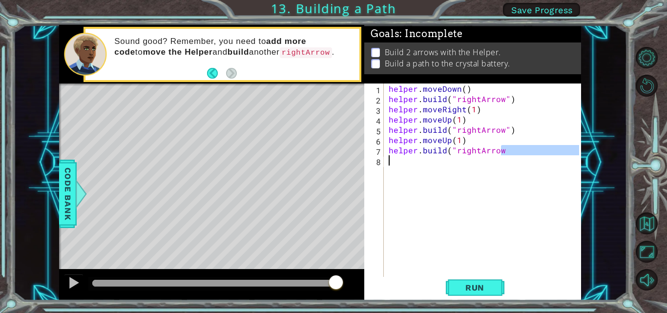
drag, startPoint x: 503, startPoint y: 149, endPoint x: 368, endPoint y: 157, distance: 135.9
click at [368, 157] on div "[DOMAIN_NAME]("rightArrow 1 2 3 4 5 6 7 8 helper . moveDown ( ) helper . build …" at bounding box center [471, 180] width 215 height 195
drag, startPoint x: 420, startPoint y: 161, endPoint x: 394, endPoint y: 159, distance: 25.9
click at [394, 159] on div "helper . moveDown ( ) helper . build ( "rightArrow" ) helper . moveRight ( 1 ) …" at bounding box center [485, 190] width 197 height 215
type textarea "h"
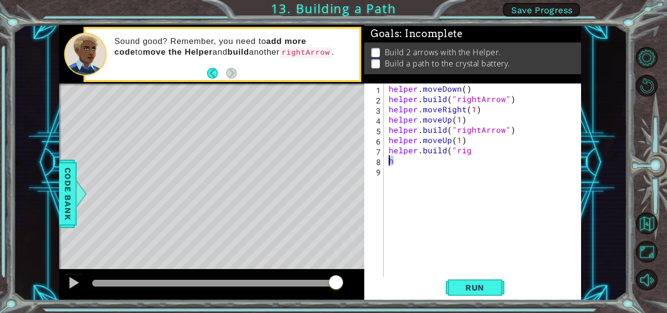
drag, startPoint x: 394, startPoint y: 160, endPoint x: 385, endPoint y: 162, distance: 9.6
click at [385, 162] on div "h 1 2 3 4 5 6 7 8 9 helper . moveDown ( ) helper . build ( "rightArrow" ) helpe…" at bounding box center [471, 180] width 215 height 195
click at [362, 148] on div "1 ההההההההההההההההההההההההההההההההההההההההההההההההההההההההההההההההההההההההההההה…" at bounding box center [320, 162] width 522 height 275
type textarea "[DOMAIN_NAME]("rig"
click at [458, 141] on div "helper . moveDown ( ) helper . build ( "rightArrow" ) helper . moveRight ( 1 ) …" at bounding box center [485, 190] width 197 height 215
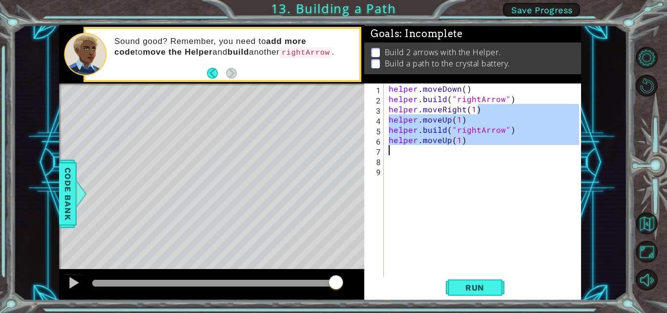
drag, startPoint x: 493, startPoint y: 110, endPoint x: 455, endPoint y: 148, distance: 53.5
click at [455, 148] on div "helper . moveDown ( ) helper . build ( "rightArrow" ) helper . moveRight ( 1 ) …" at bounding box center [485, 190] width 197 height 215
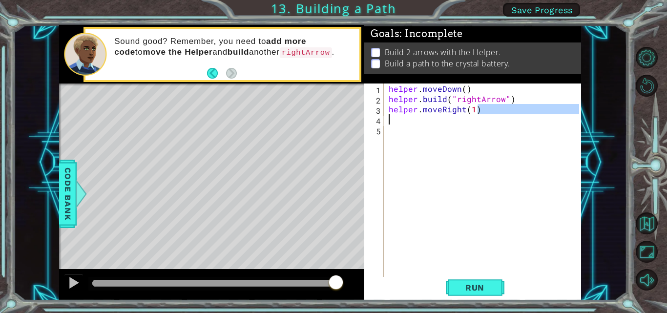
drag, startPoint x: 484, startPoint y: 111, endPoint x: 376, endPoint y: 117, distance: 108.6
click at [376, 117] on div "helper.moveRight(1) 1 2 3 4 5 helper . moveDown ( ) helper . build ( "rightArro…" at bounding box center [471, 180] width 215 height 195
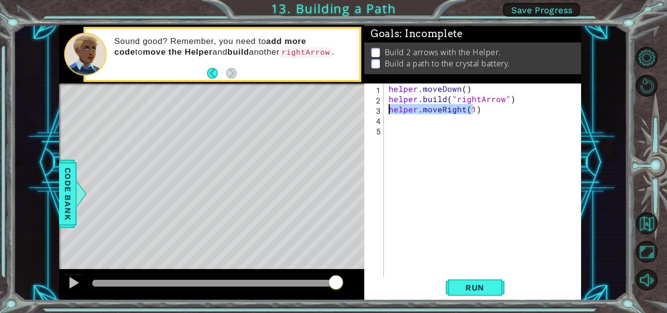
drag, startPoint x: 475, startPoint y: 108, endPoint x: 382, endPoint y: 112, distance: 92.8
click at [382, 112] on div "helper.moveRight(1) 1 2 3 4 5 helper . moveDown ( ) helper . build ( "rightArro…" at bounding box center [471, 180] width 215 height 195
type textarea ")"
click at [402, 113] on div "helper . moveDown ( ) helper . build ( "rightArrow" ) )" at bounding box center [485, 190] width 197 height 215
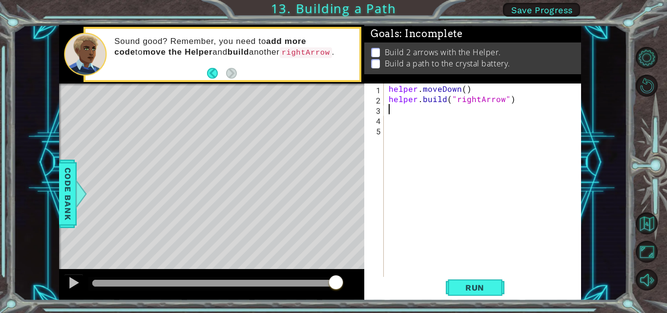
type textarea "h"
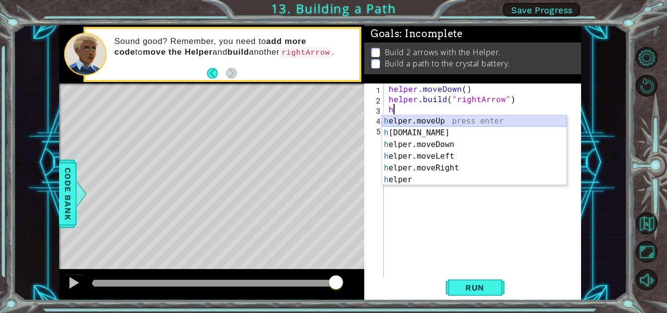
click at [423, 120] on div "h elper.moveUp press enter h [DOMAIN_NAME] press enter h elper.moveDown press e…" at bounding box center [474, 162] width 185 height 94
click at [423, 119] on div "helper . moveDown ( ) helper . build ( "rightArrow" ) h" at bounding box center [485, 190] width 197 height 215
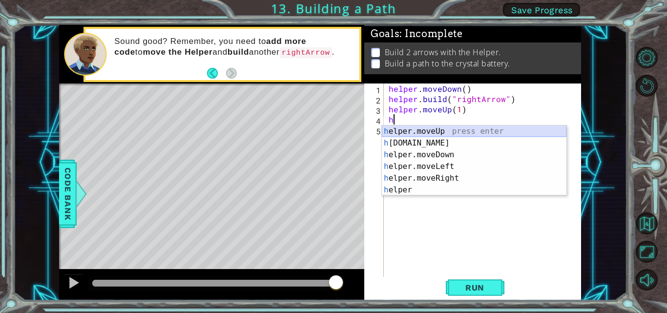
click at [426, 132] on div "h elper.moveUp press enter h [DOMAIN_NAME] press enter h elper.moveDown press e…" at bounding box center [474, 172] width 185 height 94
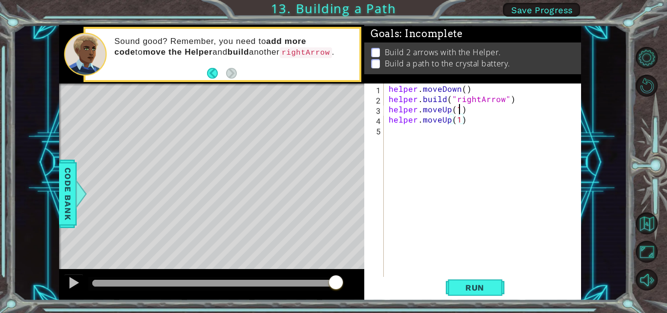
click at [460, 110] on div "helper . moveDown ( ) helper . build ( "rightArrow" ) helper . moveUp ( 1 ) hel…" at bounding box center [485, 190] width 197 height 215
click at [466, 122] on div "helper . moveDown ( ) helper . build ( "rightArrow" ) helper . moveUp ( 2 ) hel…" at bounding box center [485, 190] width 197 height 215
drag, startPoint x: 466, startPoint y: 122, endPoint x: 378, endPoint y: 127, distance: 88.0
click at [378, 127] on div "helper.moveUp(1) 1 2 3 4 5 helper . moveDown ( ) helper . build ( "rightArrow" …" at bounding box center [471, 180] width 215 height 195
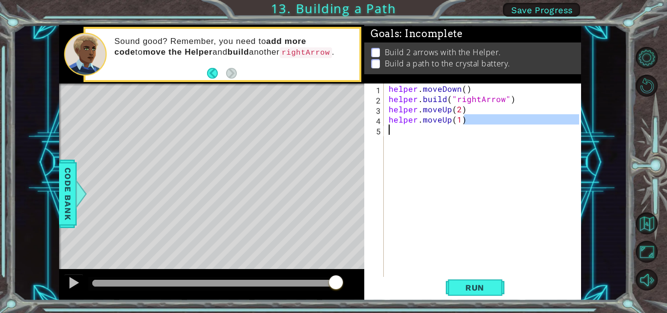
drag, startPoint x: 464, startPoint y: 123, endPoint x: 395, endPoint y: 130, distance: 69.7
click at [395, 130] on div "helper . moveDown ( ) helper . build ( "rightArrow" ) helper . moveUp ( 2 ) hel…" at bounding box center [485, 190] width 197 height 215
drag, startPoint x: 455, startPoint y: 120, endPoint x: 411, endPoint y: 118, distance: 44.5
click at [411, 118] on div "helper . moveDown ( ) helper . build ( "rightArrow" ) helper . moveUp ( 2 ) hel…" at bounding box center [485, 190] width 197 height 215
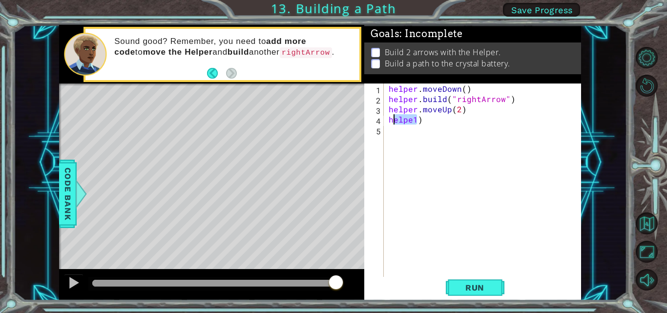
drag, startPoint x: 418, startPoint y: 120, endPoint x: 393, endPoint y: 122, distance: 25.0
click at [393, 122] on div "helper . moveDown ( ) helper . build ( "rightArrow" ) helper . moveUp ( 2 ) hel…" at bounding box center [485, 190] width 197 height 215
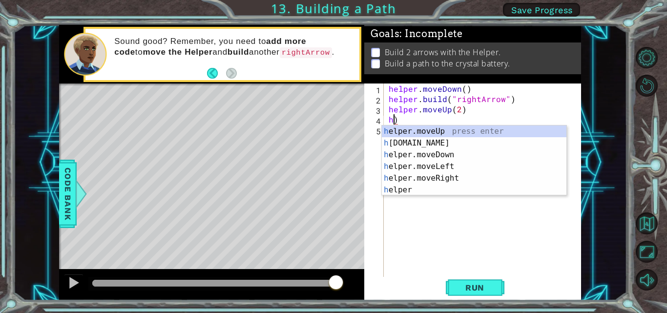
type textarea ")"
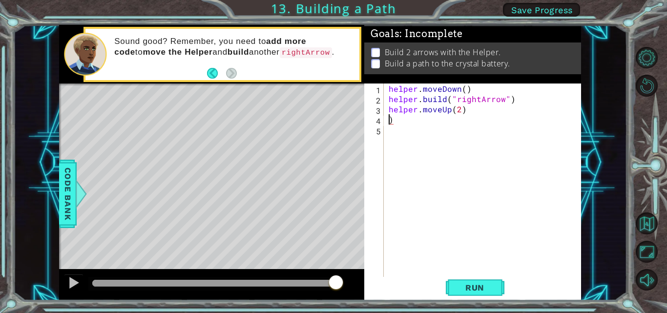
click at [393, 122] on div "helper . moveDown ( ) helper . build ( "rightArrow" ) helper . moveUp ( 2 ) )" at bounding box center [485, 190] width 197 height 215
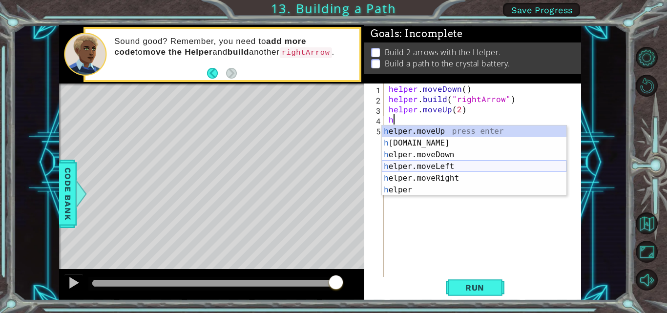
click at [424, 167] on div "h elper.moveUp press enter h [DOMAIN_NAME] press enter h elper.moveDown press e…" at bounding box center [474, 172] width 185 height 94
type textarea "helper.moveLeft(1)"
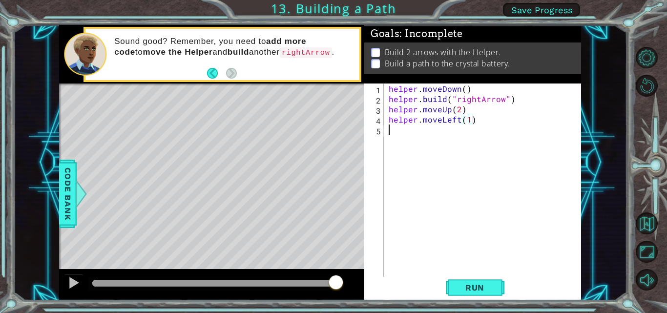
click at [397, 130] on div "helper . moveDown ( ) helper . build ( "rightArrow" ) helper . moveUp ( 2 ) hel…" at bounding box center [485, 190] width 197 height 215
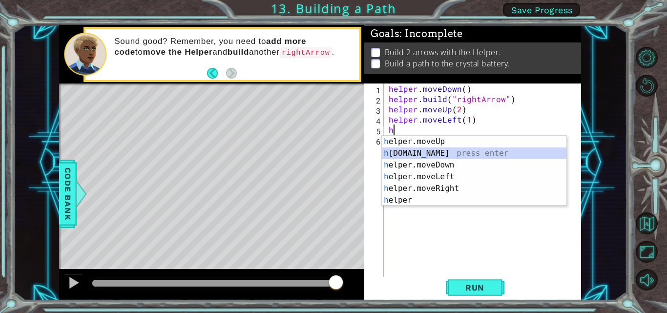
click at [426, 155] on div "h elper.moveUp press enter h [DOMAIN_NAME] press enter h elper.moveDown press e…" at bounding box center [474, 183] width 185 height 94
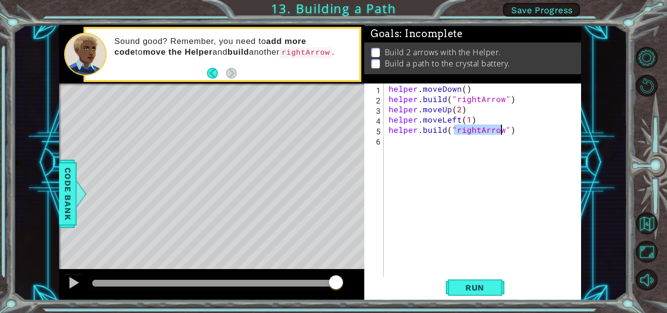
click at [476, 128] on div "helper . moveDown ( ) helper . build ( "rightArrow" ) helper . moveUp ( 2 ) hel…" at bounding box center [483, 180] width 192 height 195
type textarea "[DOMAIN_NAME]("leftArrow")"
click at [395, 141] on div "helper . moveDown ( ) helper . build ( "rightArrow" ) helper . moveUp ( 2 ) hel…" at bounding box center [485, 190] width 197 height 215
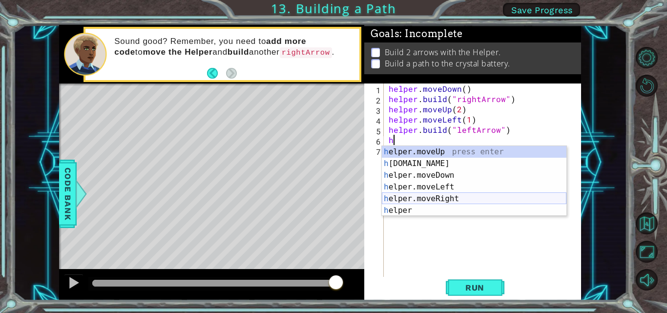
click at [438, 197] on div "h elper.moveUp press enter h [DOMAIN_NAME] press enter h elper.moveDown press e…" at bounding box center [474, 193] width 185 height 94
type textarea "helper.moveRight(1)"
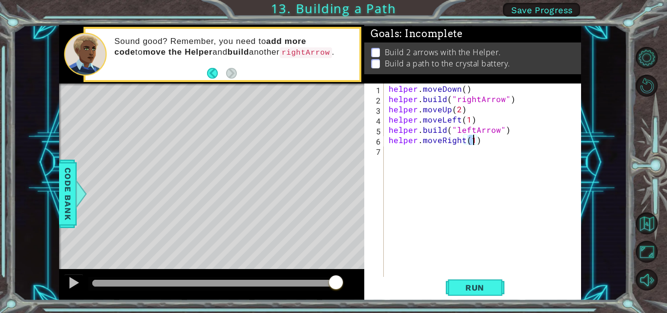
click at [394, 148] on div "helper . moveDown ( ) helper . build ( "rightArrow" ) helper . moveUp ( 2 ) hel…" at bounding box center [485, 190] width 197 height 215
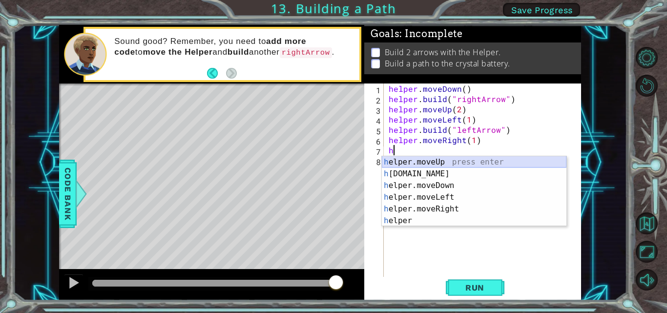
click at [414, 163] on div "h elper.moveUp press enter h [DOMAIN_NAME] press enter h elper.moveDown press e…" at bounding box center [474, 203] width 185 height 94
type textarea "helper.moveUp(1)"
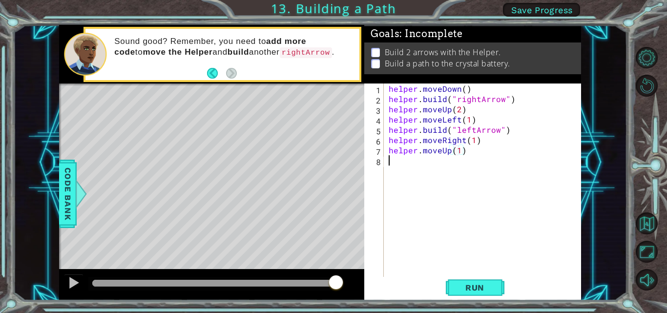
click at [414, 163] on div "helper . moveDown ( ) helper . build ( "rightArrow" ) helper . moveUp ( 2 ) hel…" at bounding box center [485, 190] width 197 height 215
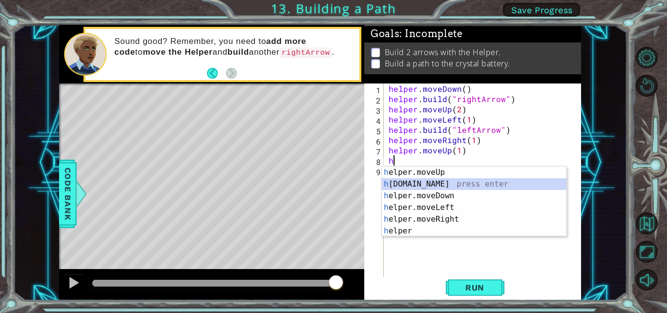
click at [430, 183] on div "h elper.moveUp press enter h [DOMAIN_NAME] press enter h elper.moveDown press e…" at bounding box center [474, 213] width 185 height 94
type textarea "[DOMAIN_NAME]("rightArrow")"
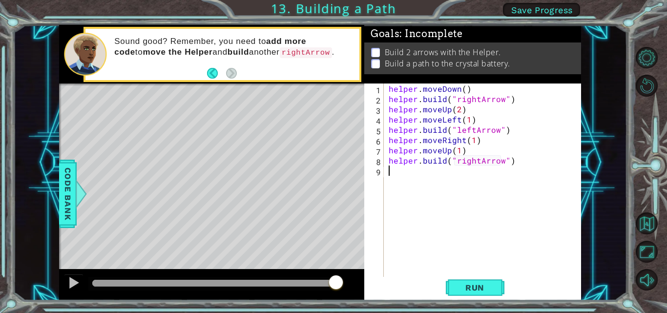
click at [395, 177] on div "helper . moveDown ( ) helper . build ( "rightArrow" ) helper . moveUp ( 2 ) hel…" at bounding box center [485, 190] width 197 height 215
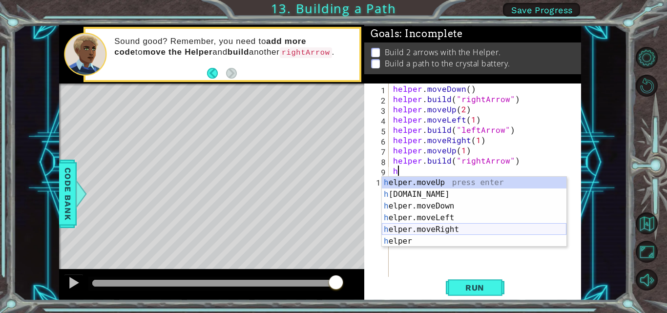
click at [449, 229] on div "h elper.moveUp press enter h [DOMAIN_NAME] press enter h elper.moveDown press e…" at bounding box center [474, 224] width 185 height 94
type textarea "helper.moveRight(1)"
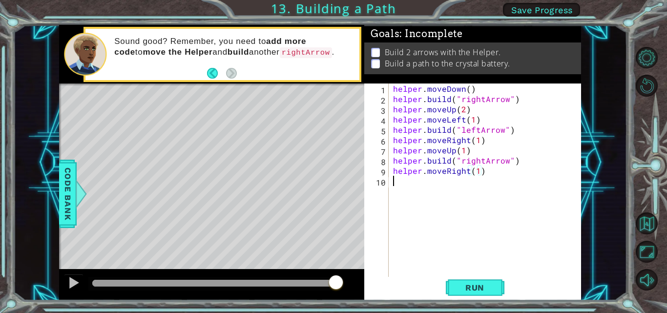
click at [394, 185] on div "helper . moveDown ( ) helper . build ( "rightArrow" ) helper . moveUp ( 2 ) hel…" at bounding box center [487, 190] width 193 height 215
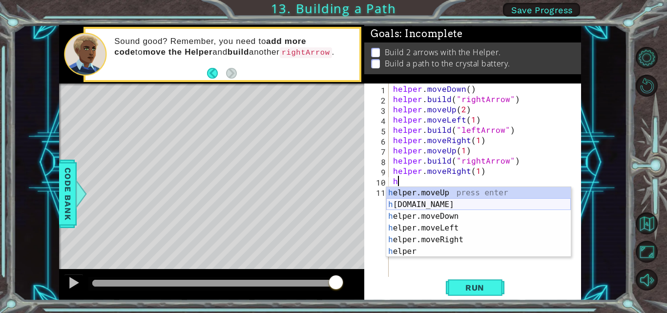
click at [428, 198] on div "h elper.moveUp press enter h [DOMAIN_NAME] press enter h elper.moveDown press e…" at bounding box center [478, 234] width 185 height 94
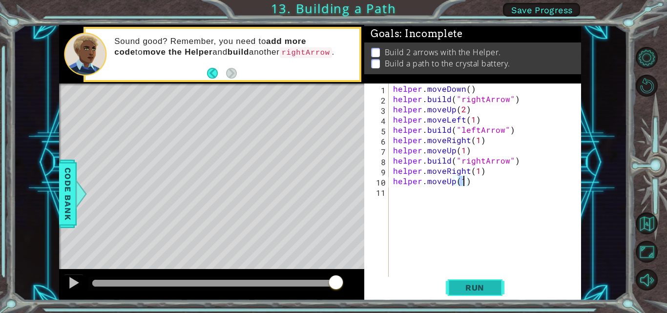
click at [473, 286] on span "Run" at bounding box center [474, 288] width 39 height 10
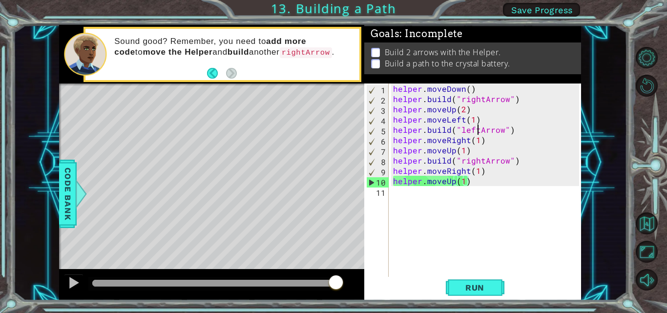
click at [478, 129] on div "helper . moveDown ( ) helper . build ( "rightArrow" ) helper . moveUp ( 2 ) hel…" at bounding box center [487, 190] width 193 height 215
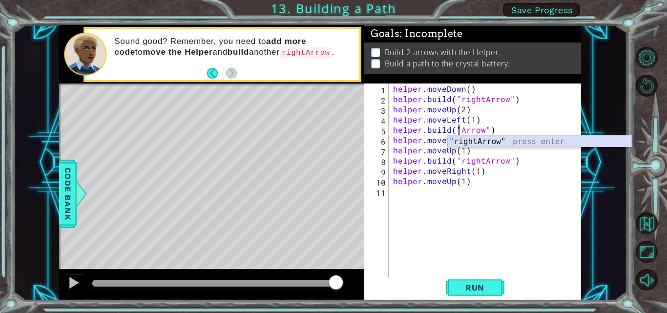
type textarea "[DOMAIN_NAME]("rightArrow")"
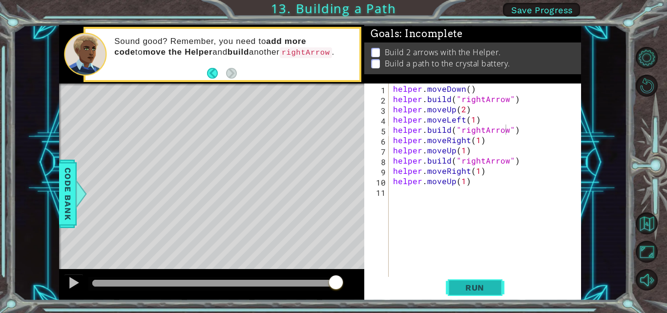
click at [474, 286] on span "Run" at bounding box center [474, 288] width 39 height 10
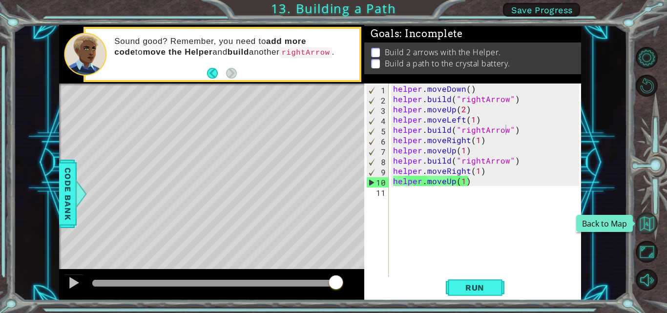
click at [645, 217] on button "Back to Map" at bounding box center [647, 223] width 22 height 22
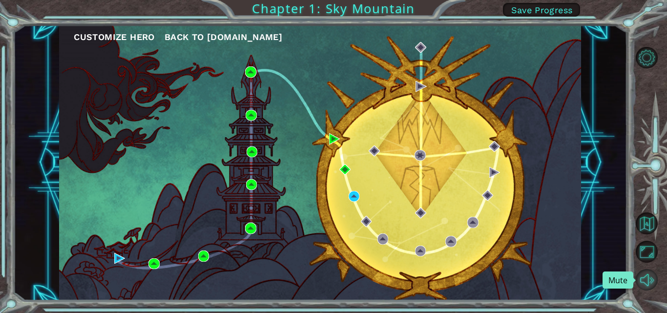
click at [651, 282] on button "Mute" at bounding box center [647, 280] width 22 height 22
